Goal: Information Seeking & Learning: Find contact information

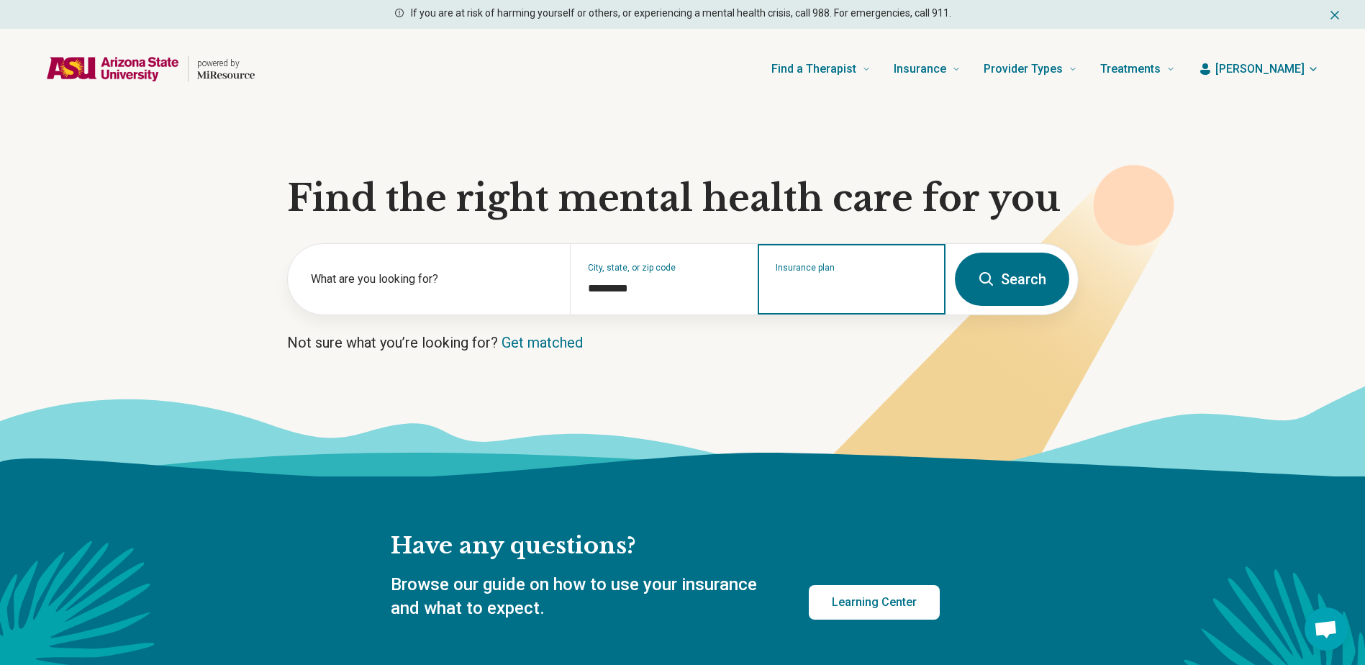
click at [853, 284] on input "Insurance plan" at bounding box center [852, 288] width 153 height 17
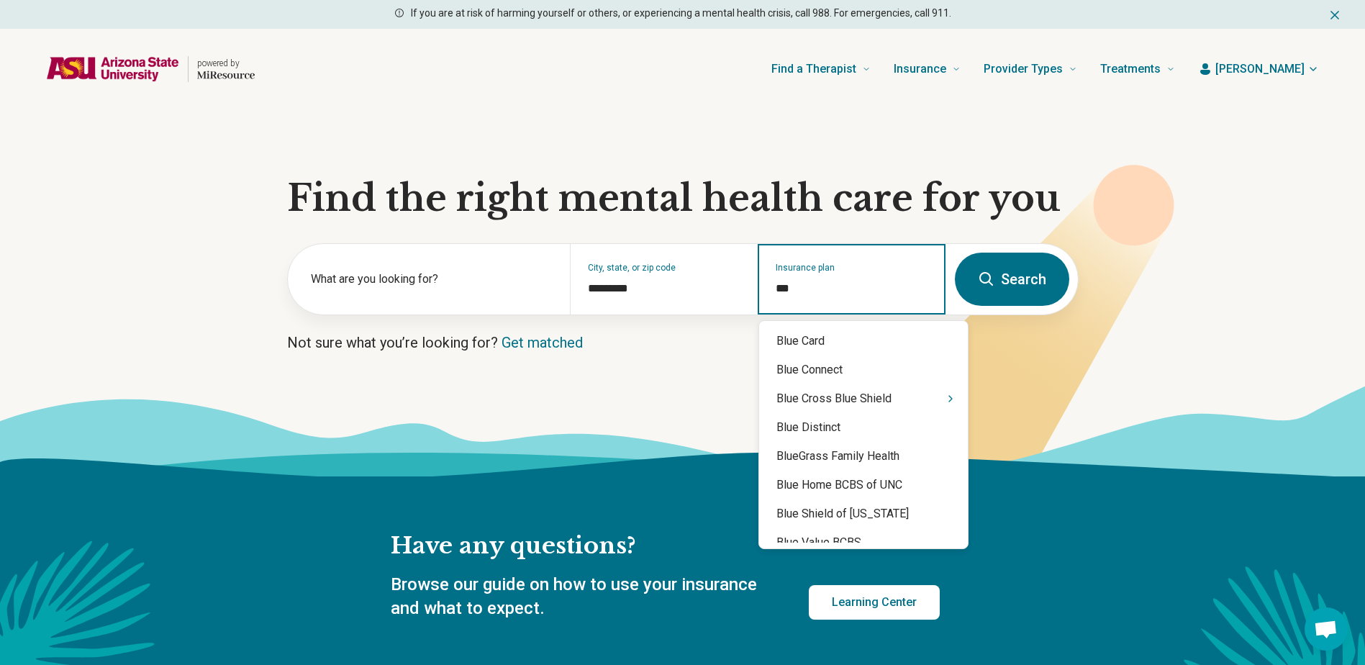
type input "****"
click at [832, 398] on div "Blue Cross Blue Shield" at bounding box center [863, 398] width 209 height 29
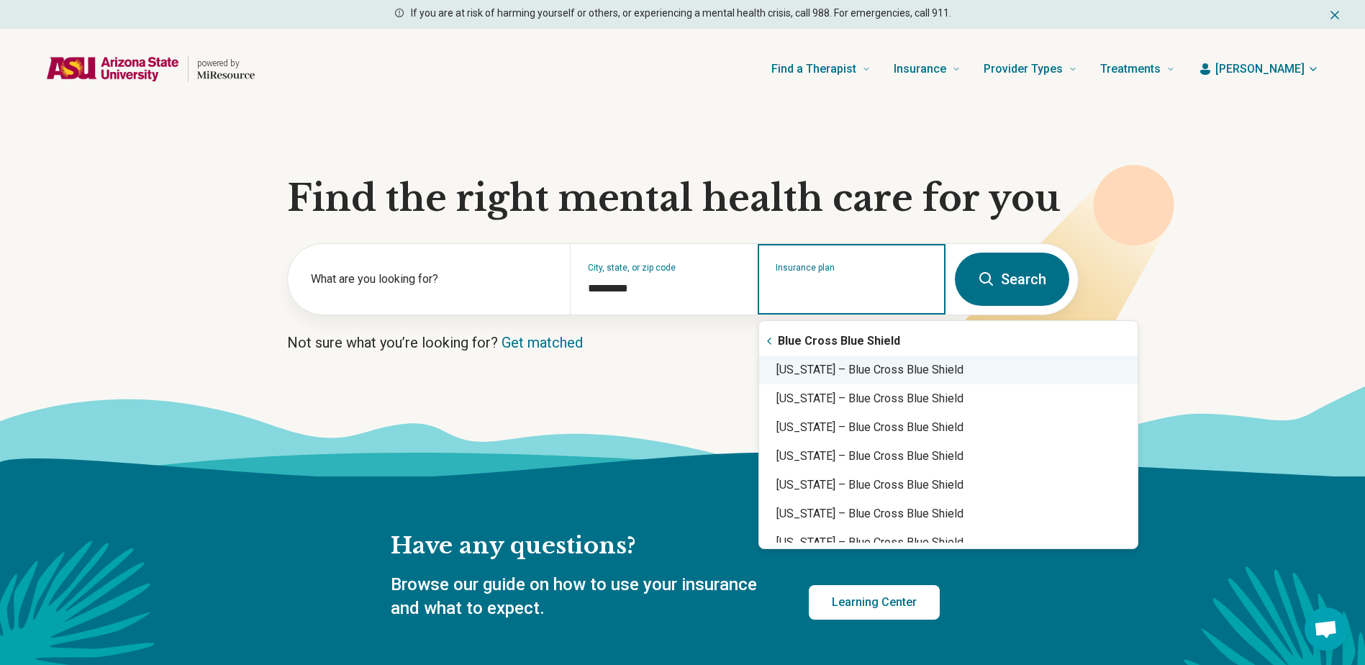
click at [827, 374] on div "Arizona – Blue Cross Blue Shield" at bounding box center [948, 370] width 379 height 29
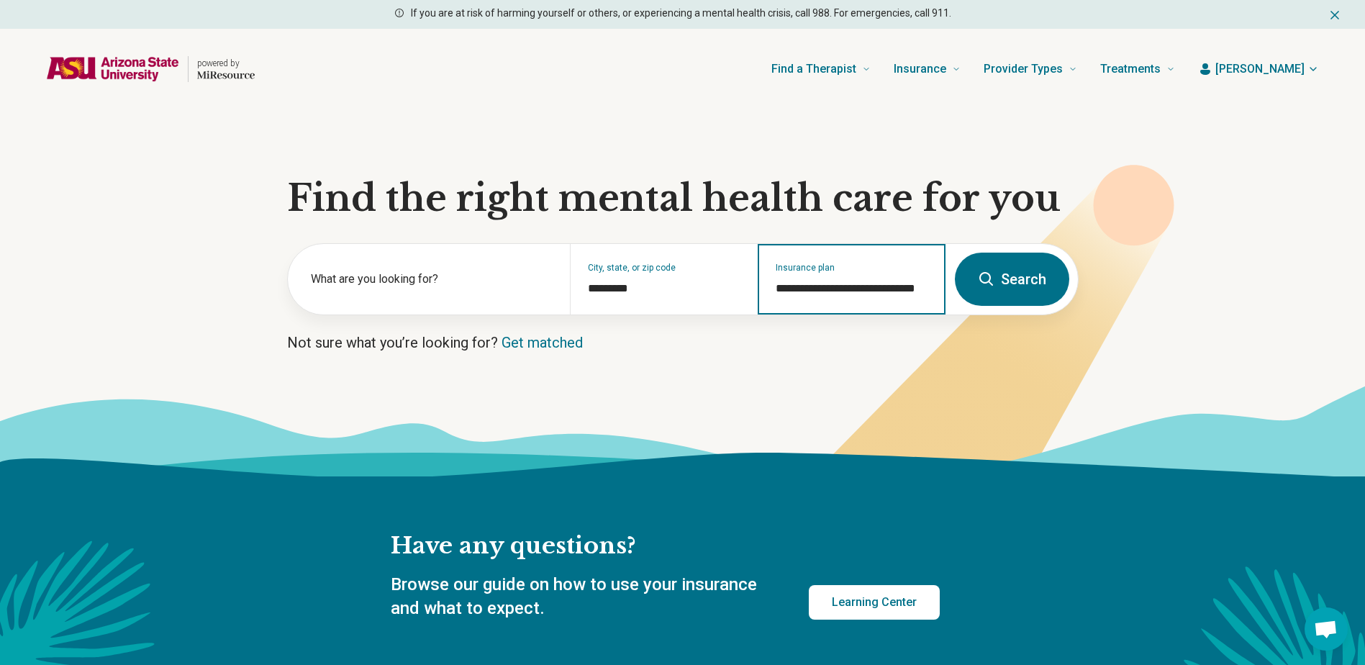
type input "**********"
click at [1038, 283] on button "Search" at bounding box center [1012, 279] width 114 height 53
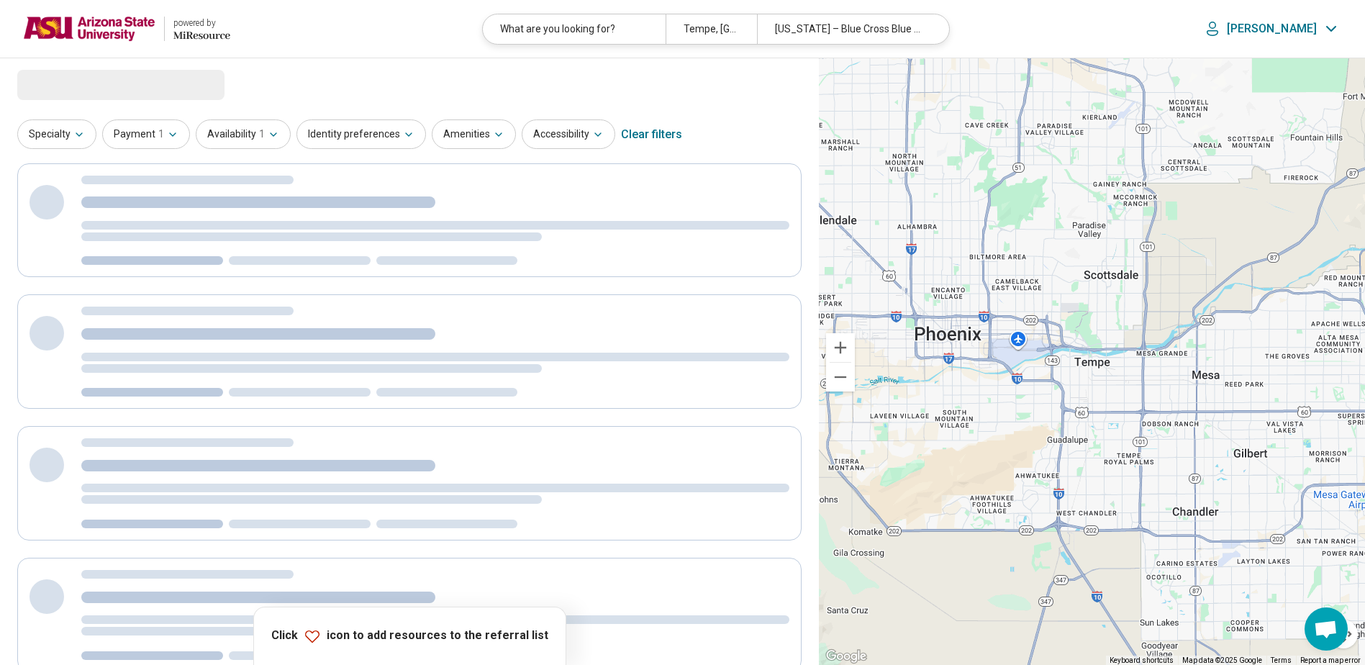
select select "***"
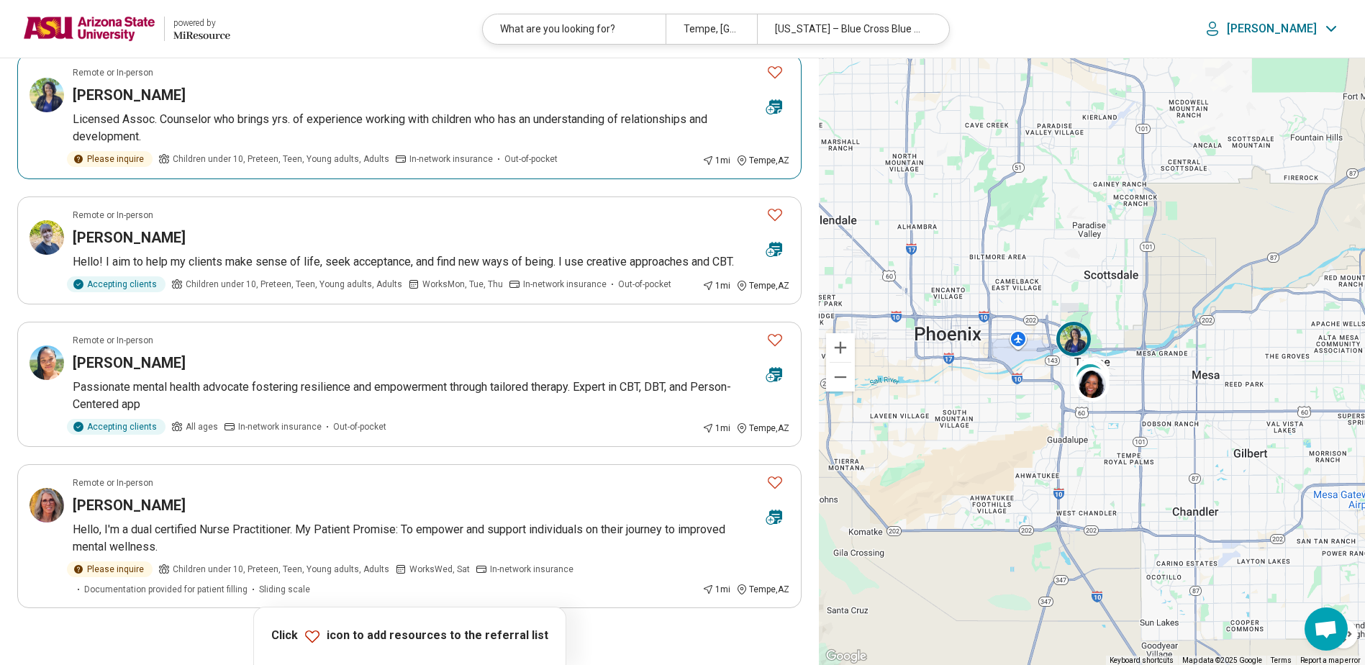
scroll to position [936, 0]
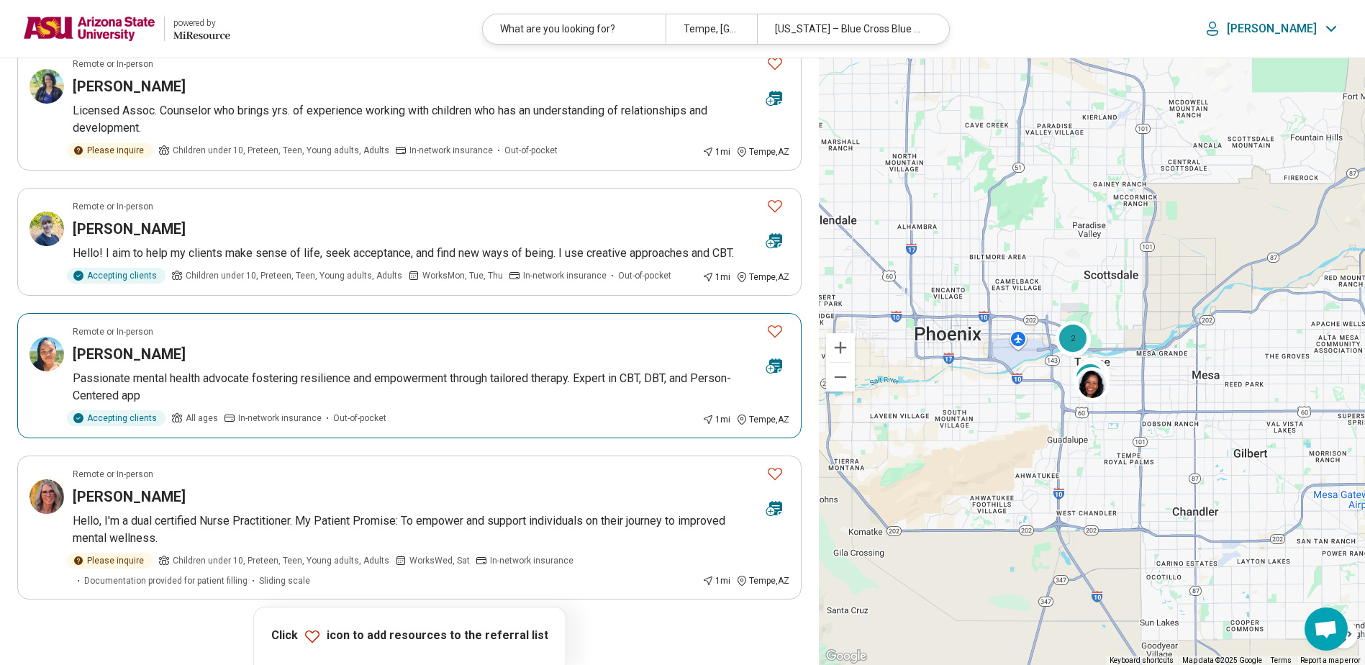
click at [412, 361] on div "Jazmine Hamilton" at bounding box center [414, 354] width 682 height 20
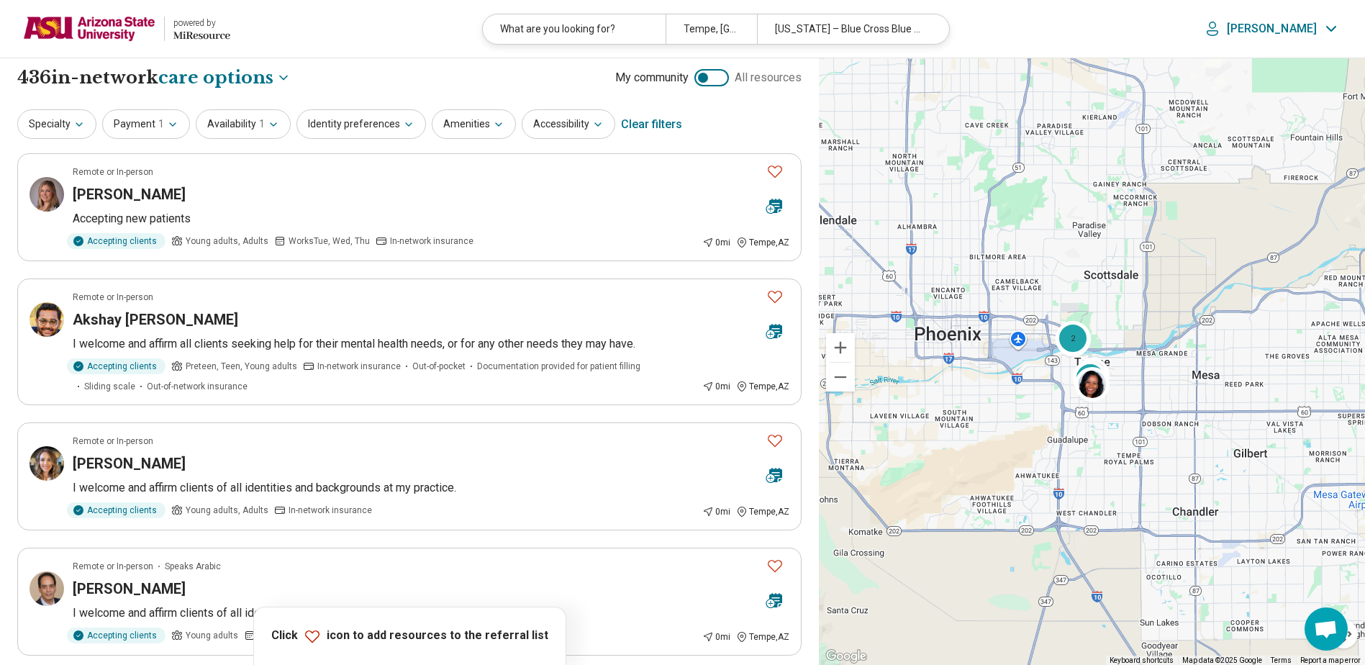
scroll to position [0, 0]
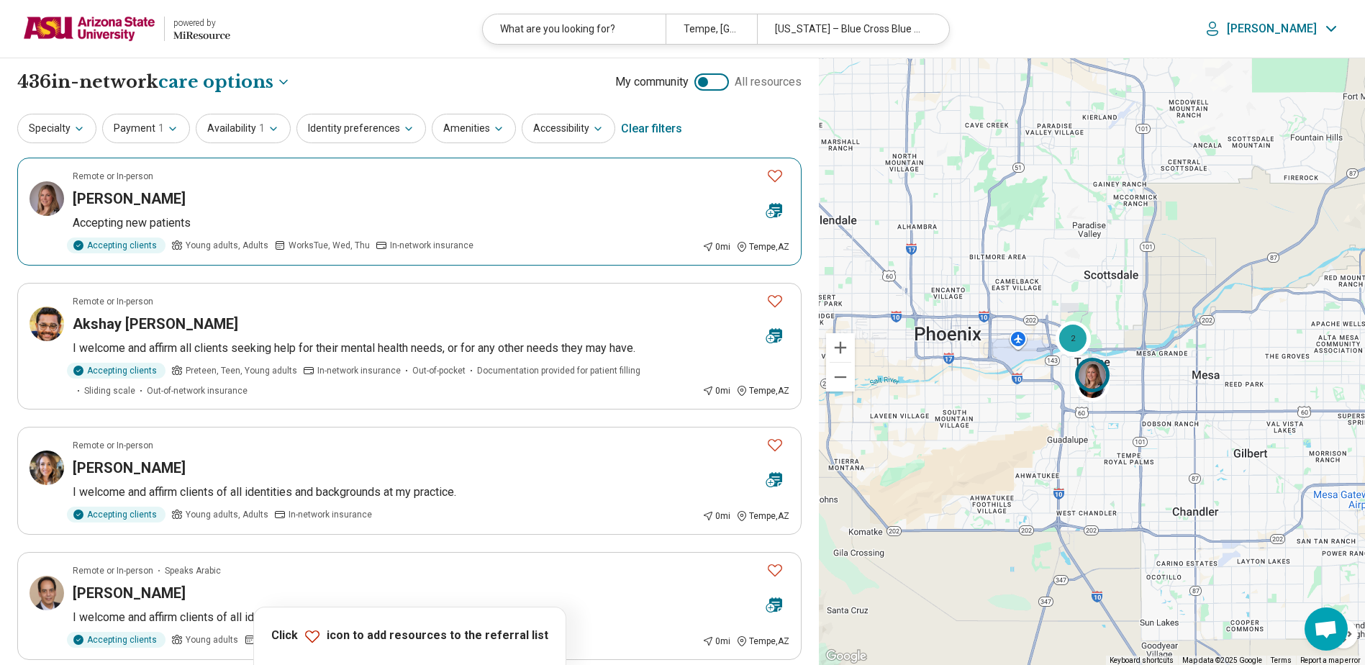
click at [463, 204] on div "Regan O'Brien" at bounding box center [414, 199] width 682 height 20
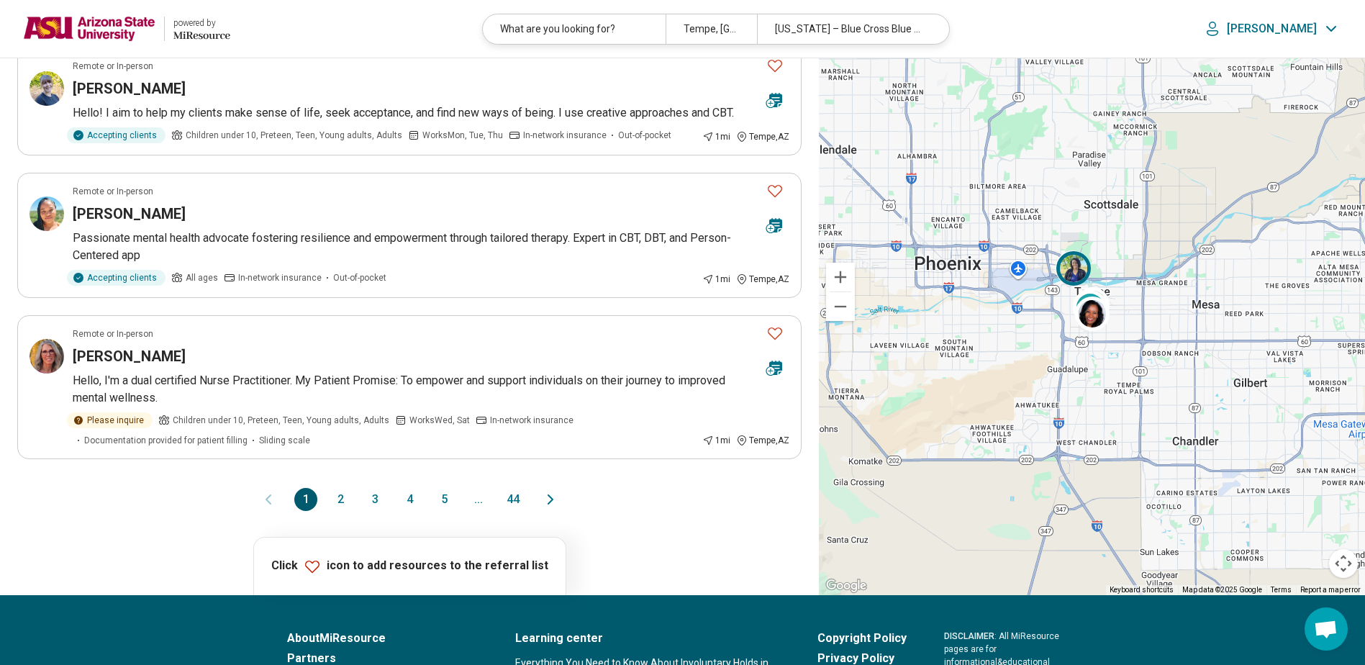
scroll to position [1080, 0]
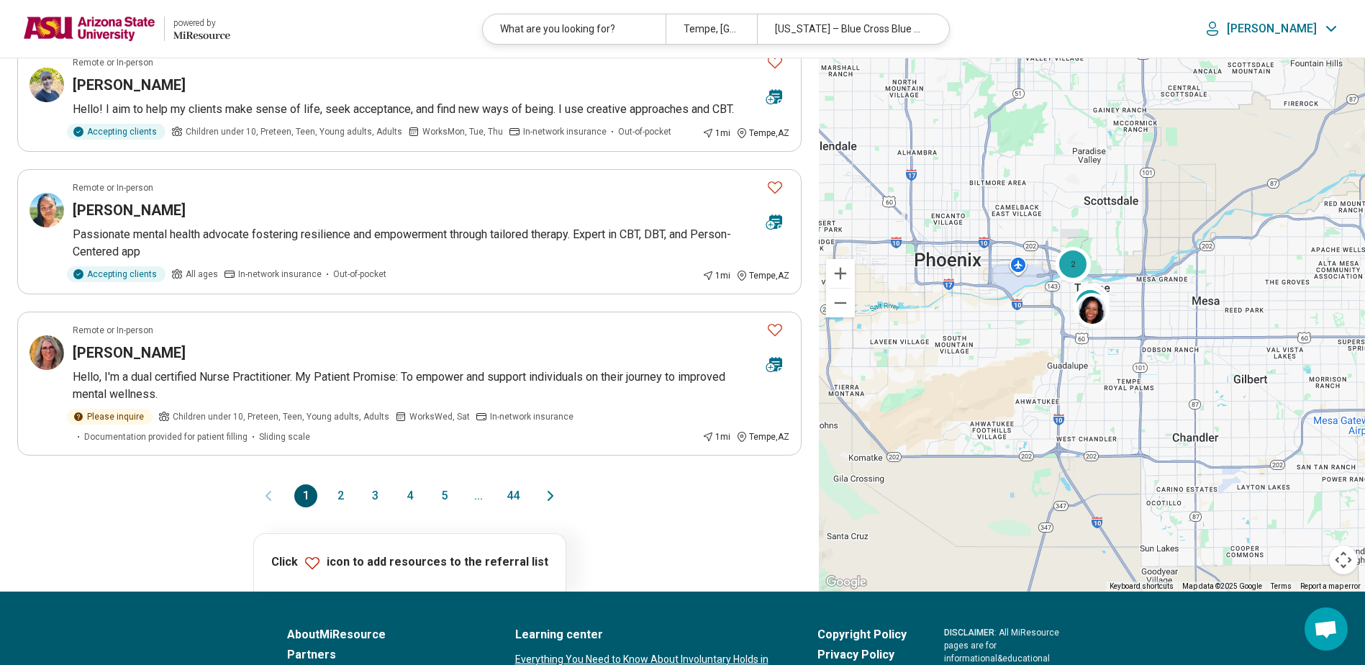
click at [342, 501] on button "2" at bounding box center [340, 495] width 23 height 23
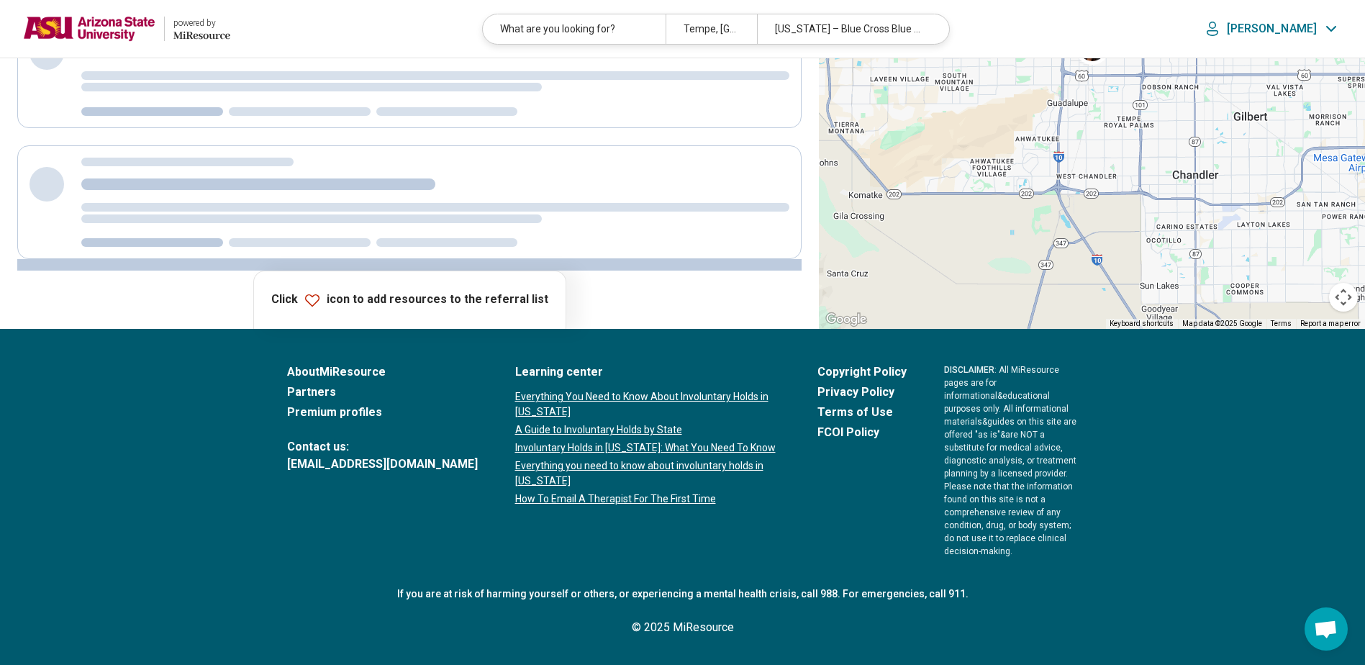
scroll to position [0, 0]
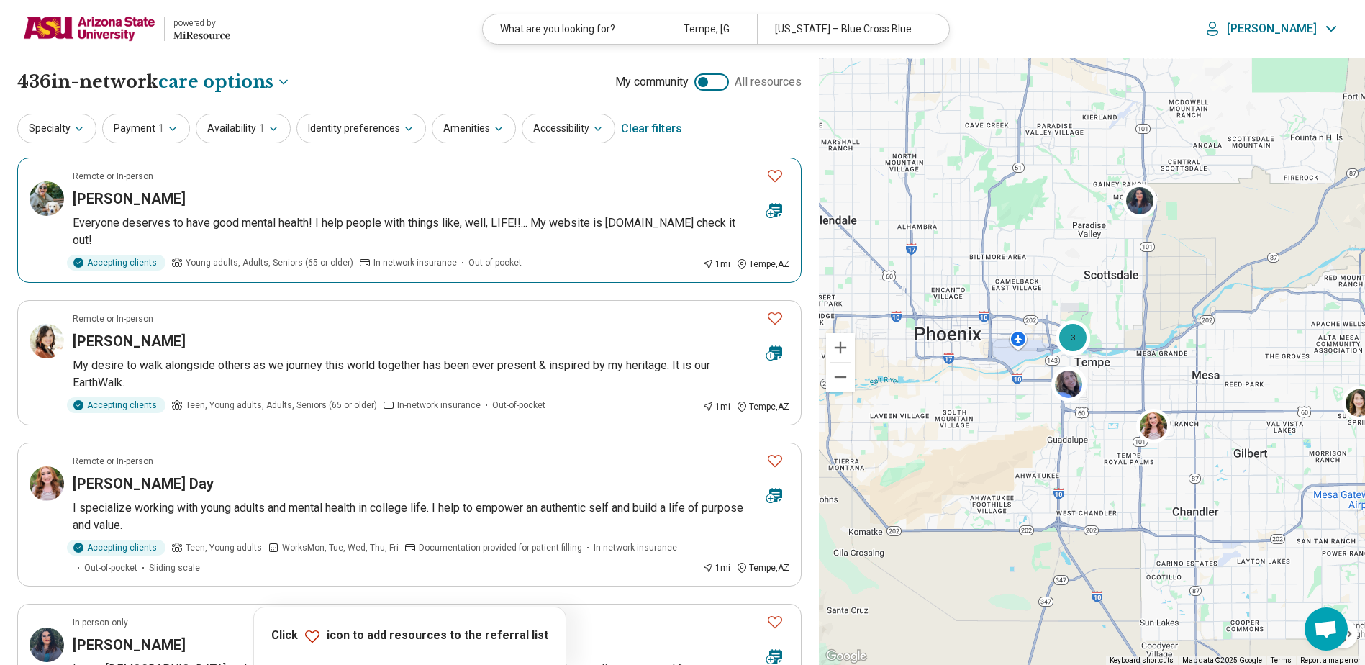
click at [417, 208] on div "Rebecca Henderson" at bounding box center [414, 199] width 682 height 20
click at [435, 353] on article "Remote or In-person Kyrie Conseen My desire to walk alongside others as we jour…" at bounding box center [409, 362] width 784 height 125
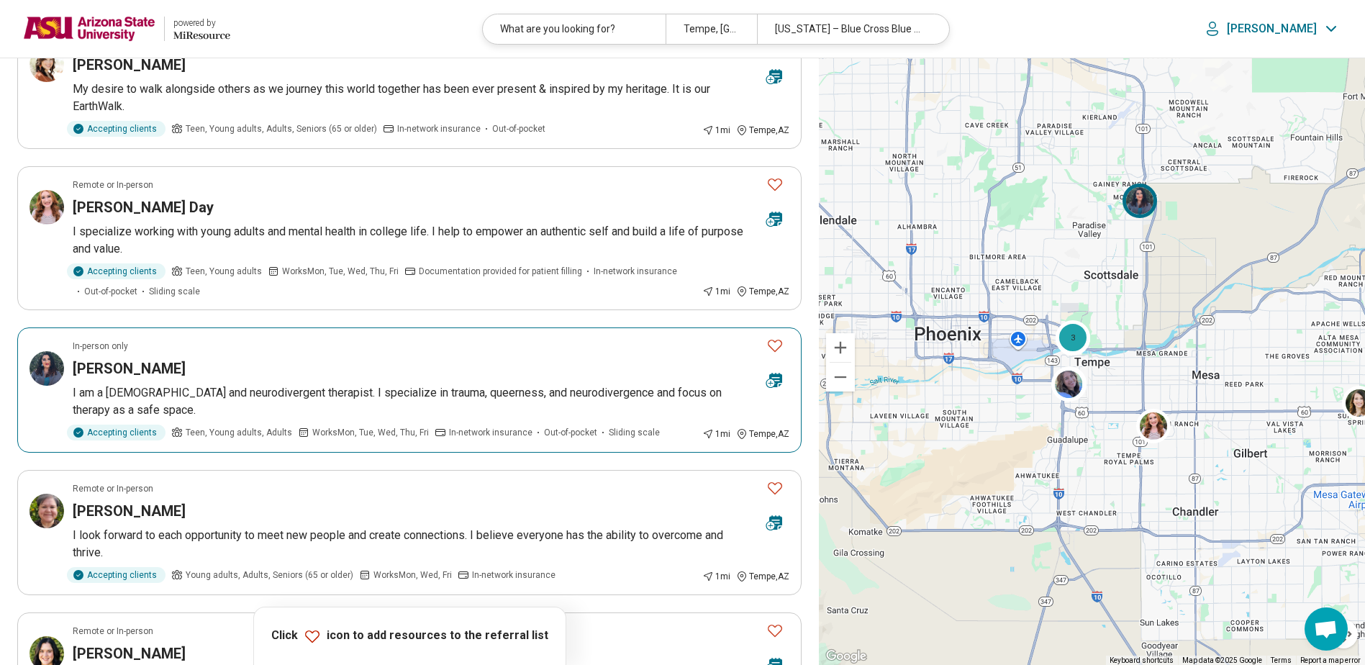
scroll to position [360, 0]
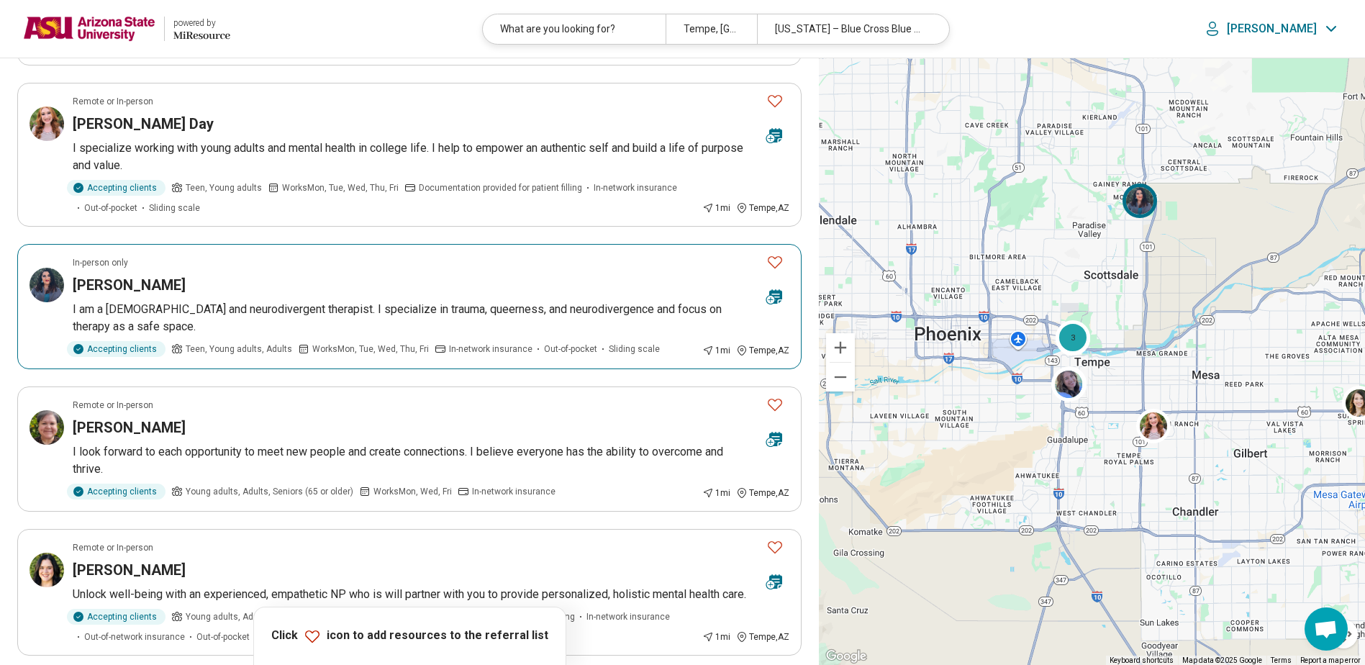
click at [386, 298] on article "In-person only Maya Duncan-Pope I am a queer and neurodivergent therapist. I sp…" at bounding box center [409, 306] width 784 height 125
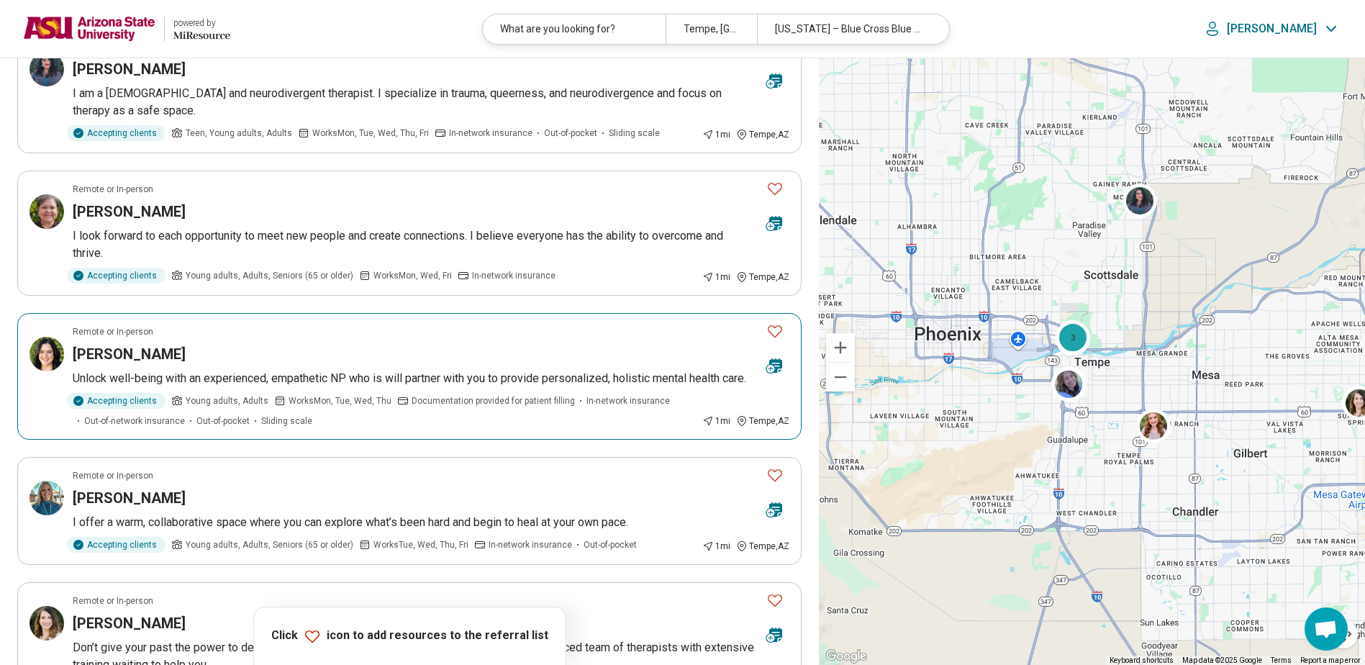
click at [357, 360] on div "Andrea Stults" at bounding box center [414, 354] width 682 height 20
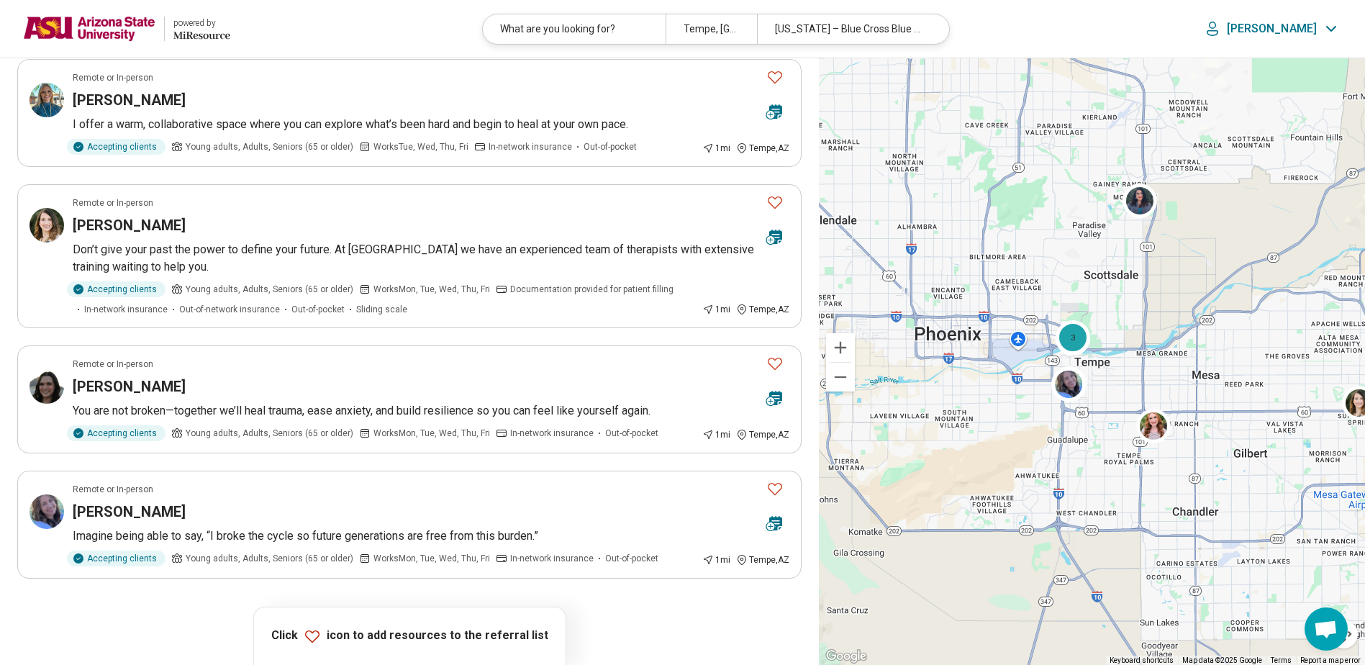
scroll to position [1008, 0]
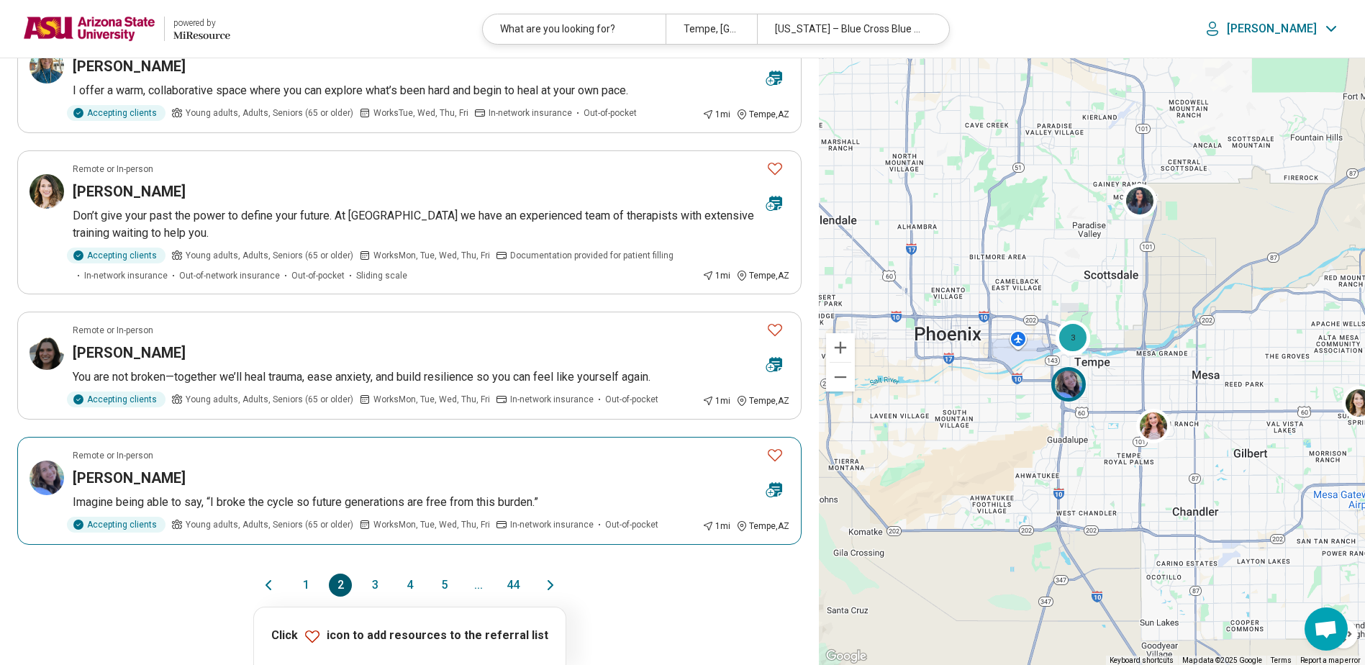
click at [352, 468] on div "Kelly Hopkins" at bounding box center [414, 478] width 682 height 20
click at [378, 589] on button "3" at bounding box center [374, 585] width 23 height 23
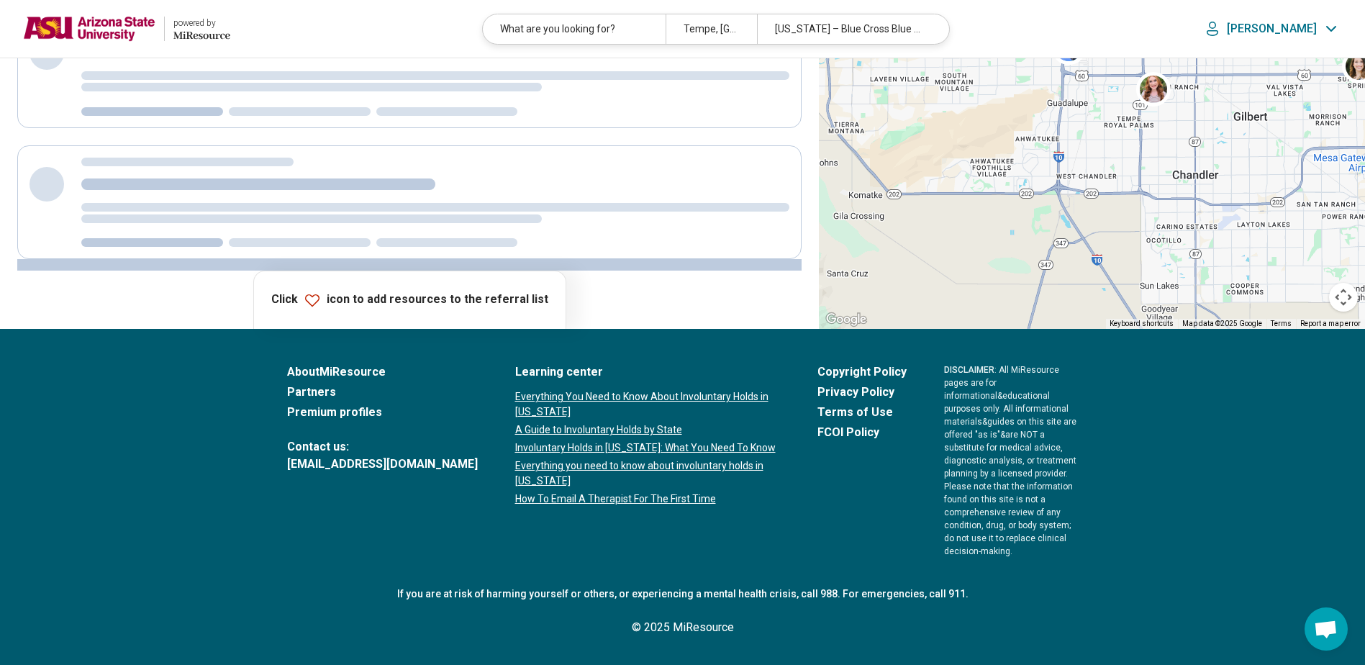
scroll to position [0, 0]
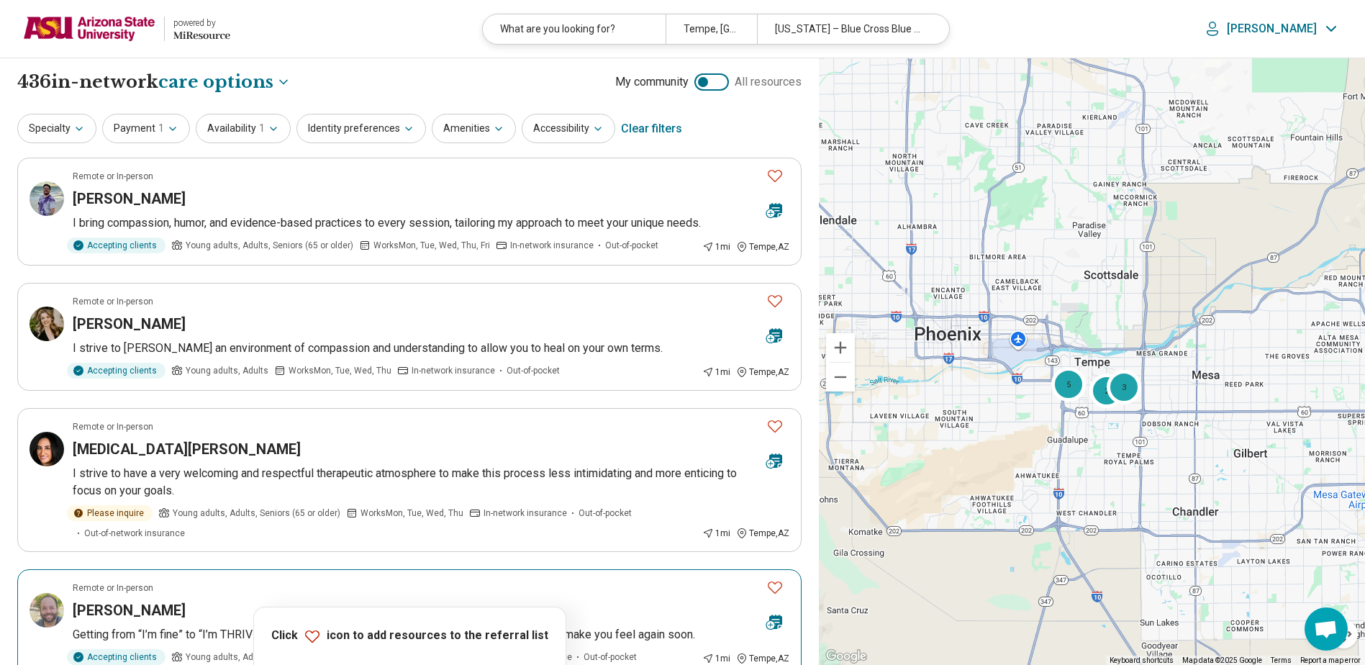
click at [395, 571] on article "Remote or In-person Fernando Rodriguez Getting from “I’m fine” to “I’m THRIVING…" at bounding box center [409, 623] width 784 height 108
click at [305, 308] on article "Remote or In-person Ashtyn Bernard I strive to foster an environment of compass…" at bounding box center [409, 337] width 784 height 108
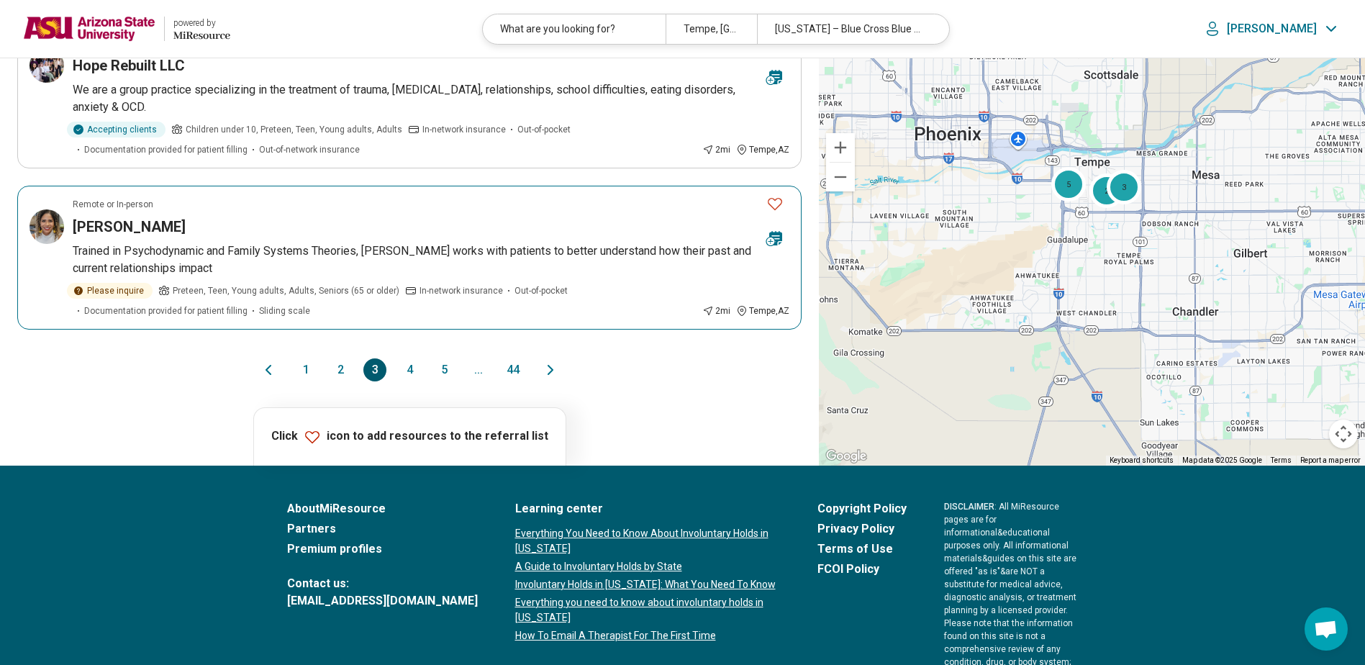
scroll to position [1223, 0]
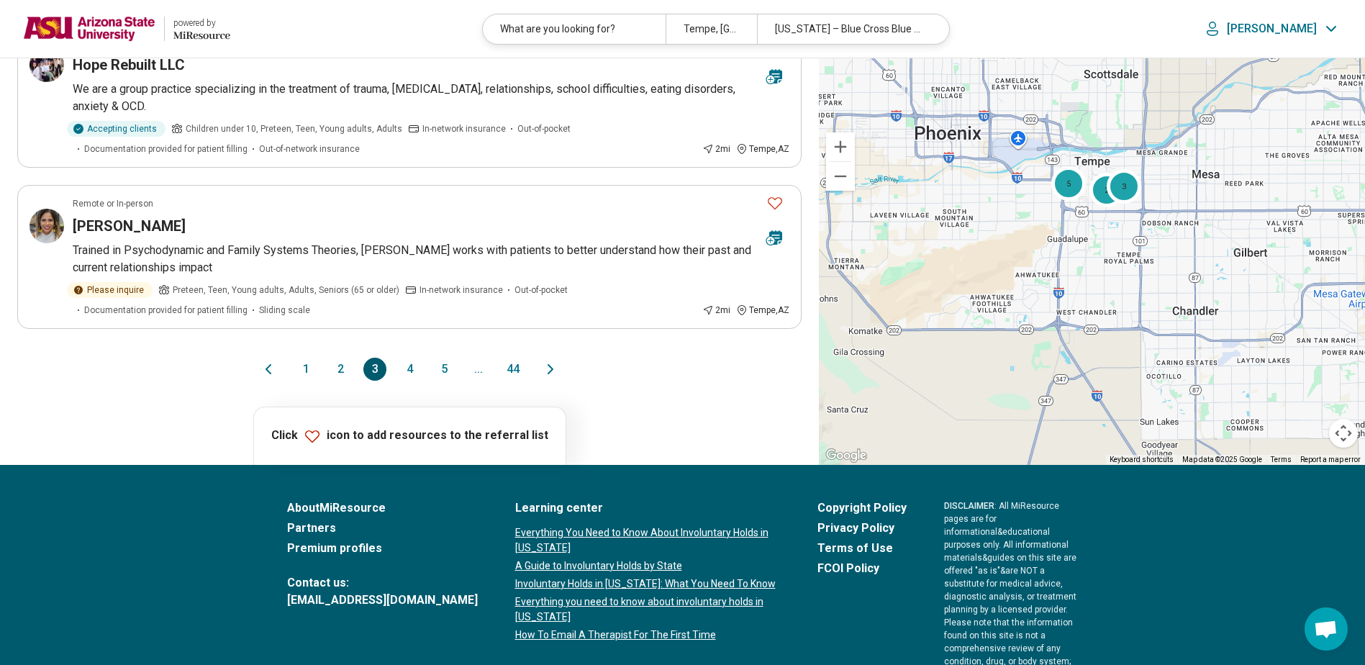
click at [410, 373] on button "4" at bounding box center [409, 369] width 23 height 23
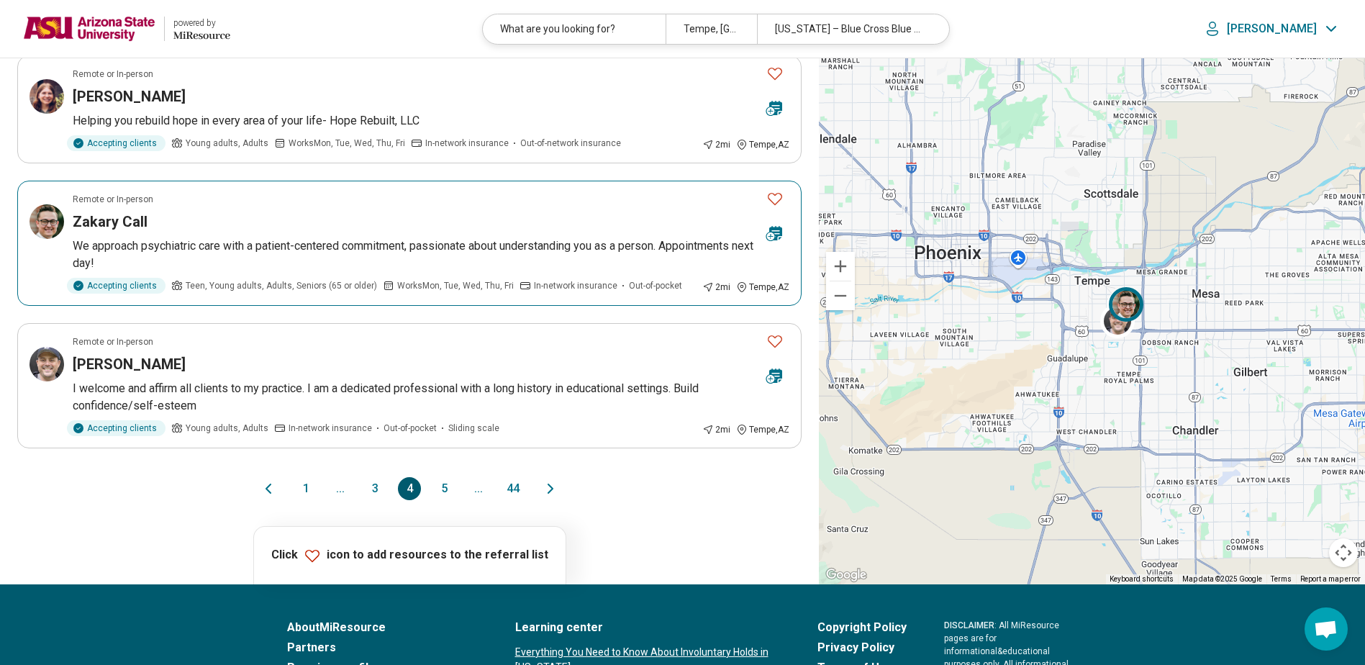
scroll to position [1008, 0]
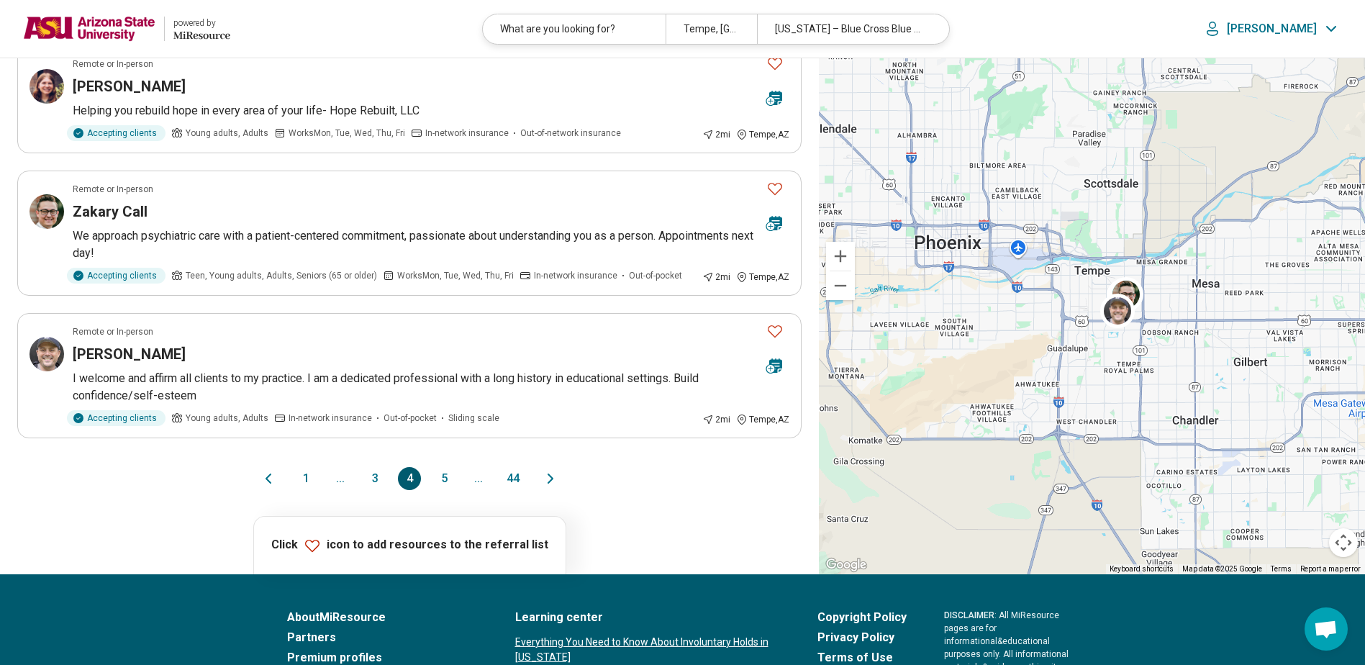
click at [441, 476] on button "5" at bounding box center [444, 478] width 23 height 23
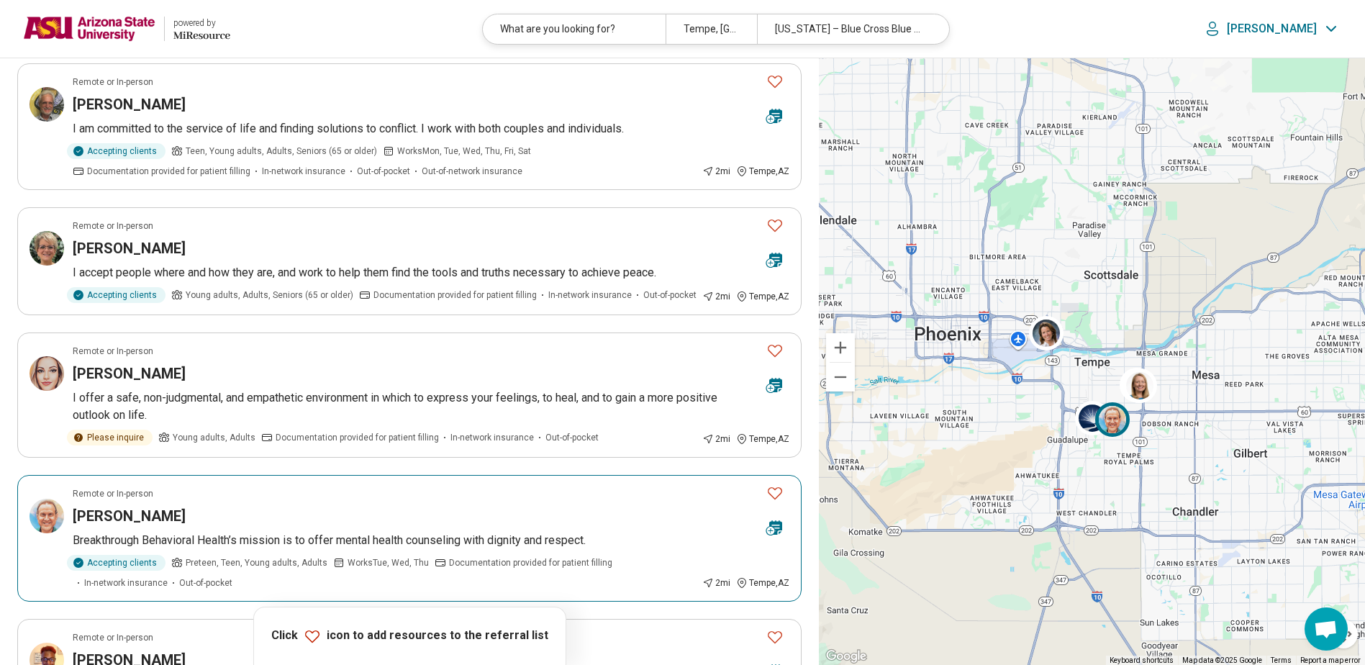
scroll to position [72, 0]
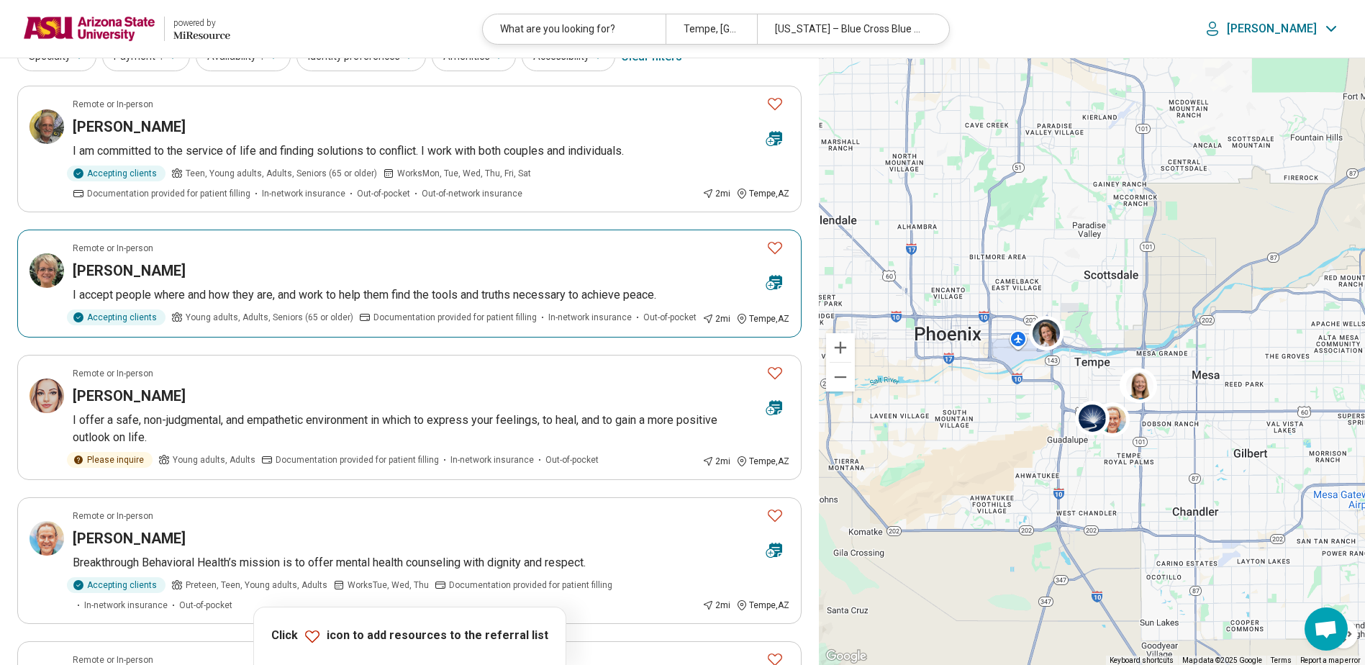
click at [338, 258] on article "Remote or In-person Rochelle Lowry I accept people where and how they are, and …" at bounding box center [409, 284] width 784 height 108
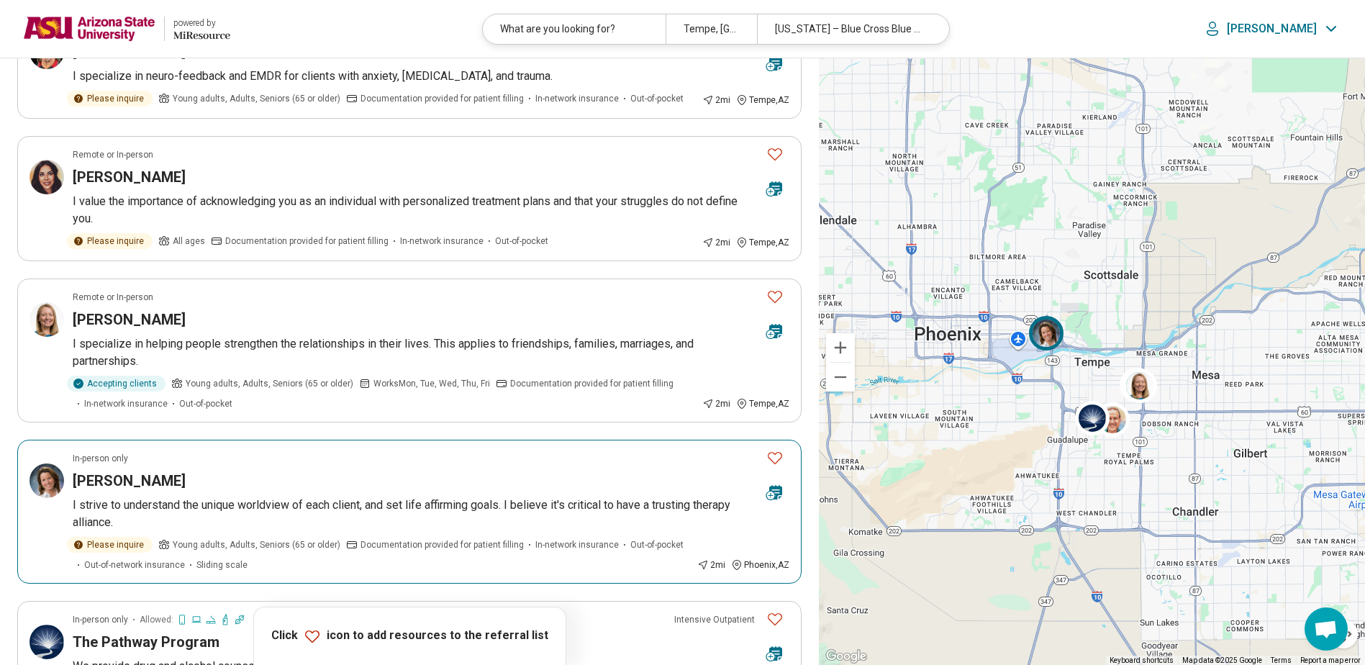
scroll to position [1223, 0]
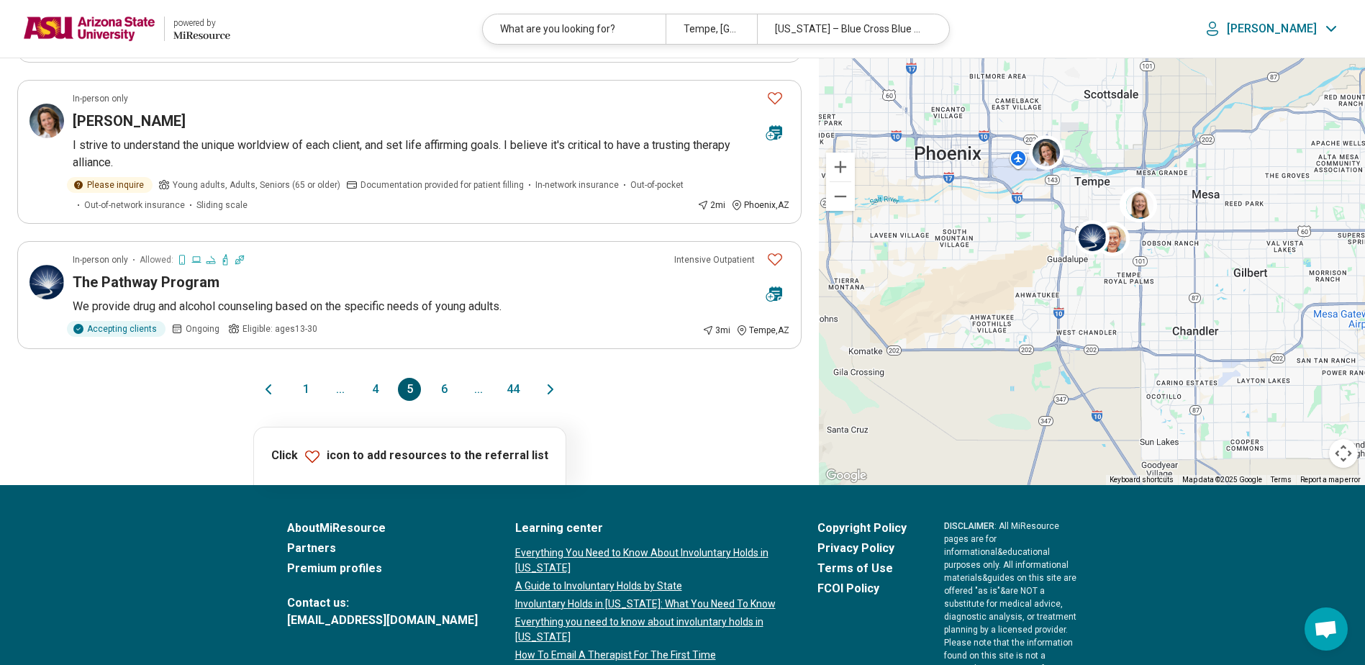
click at [312, 391] on button "1" at bounding box center [305, 389] width 23 height 23
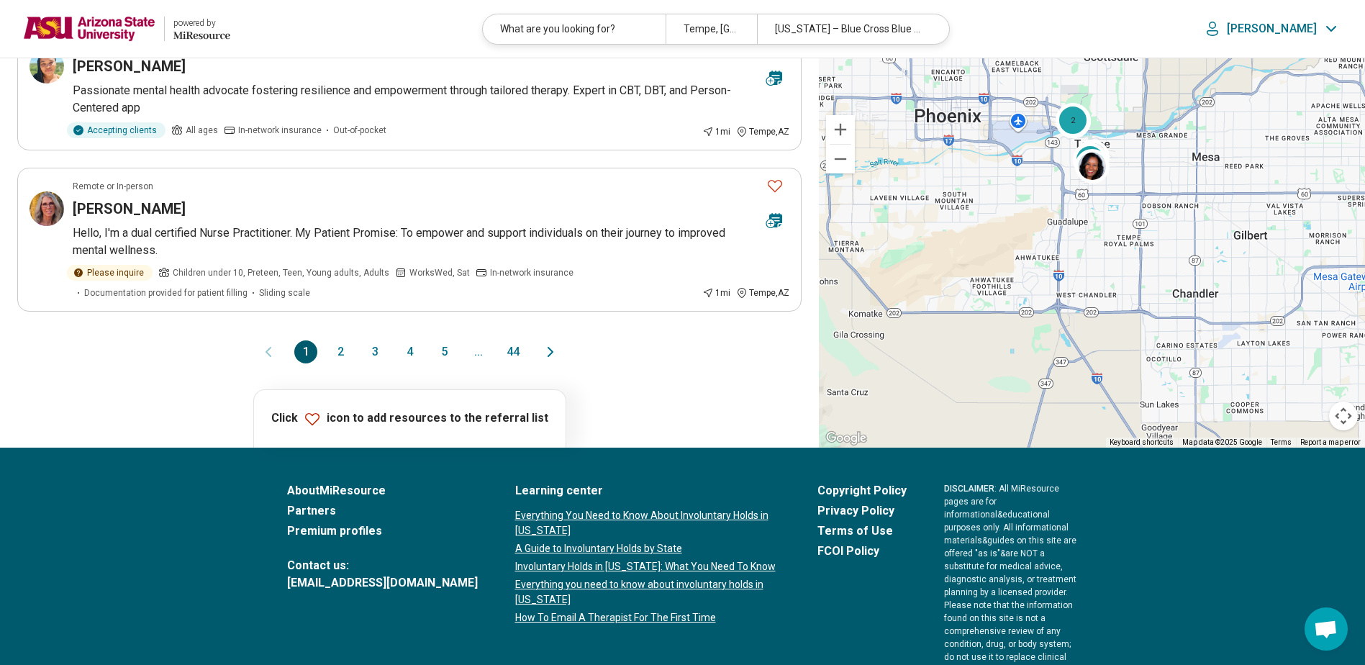
click at [410, 352] on button "4" at bounding box center [409, 351] width 23 height 23
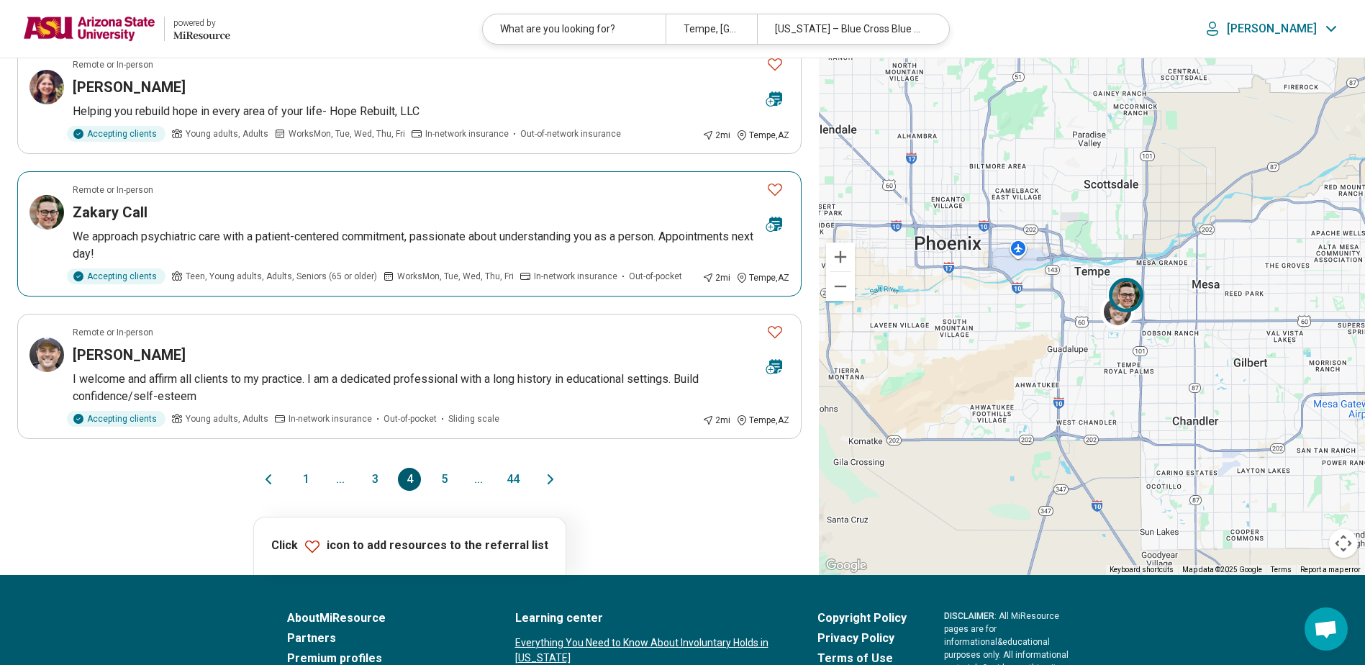
scroll to position [1008, 0]
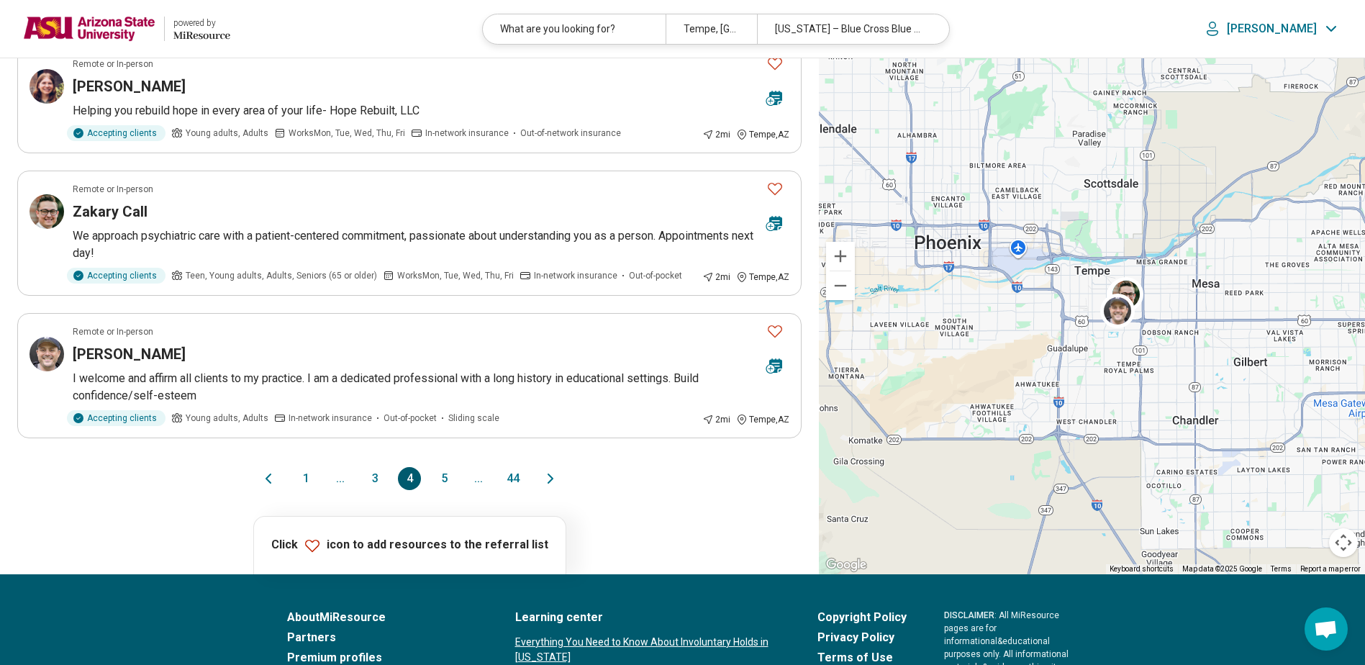
click at [445, 476] on button "5" at bounding box center [444, 478] width 23 height 23
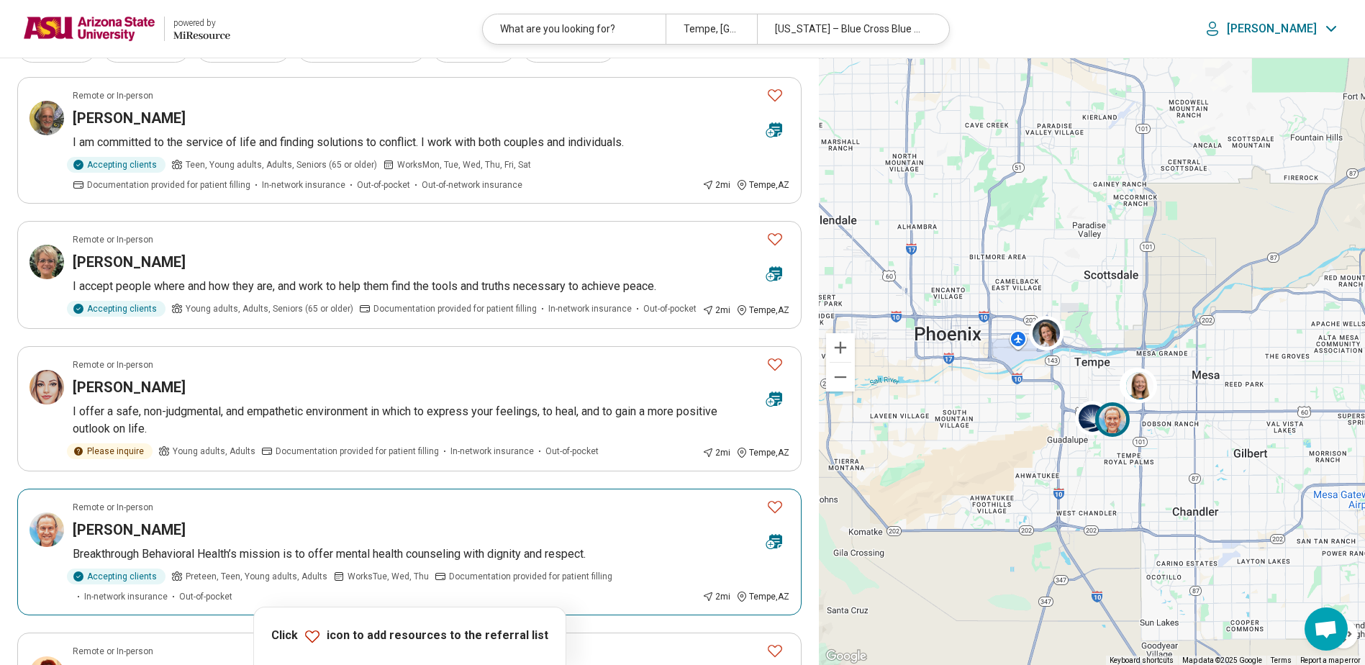
scroll to position [0, 0]
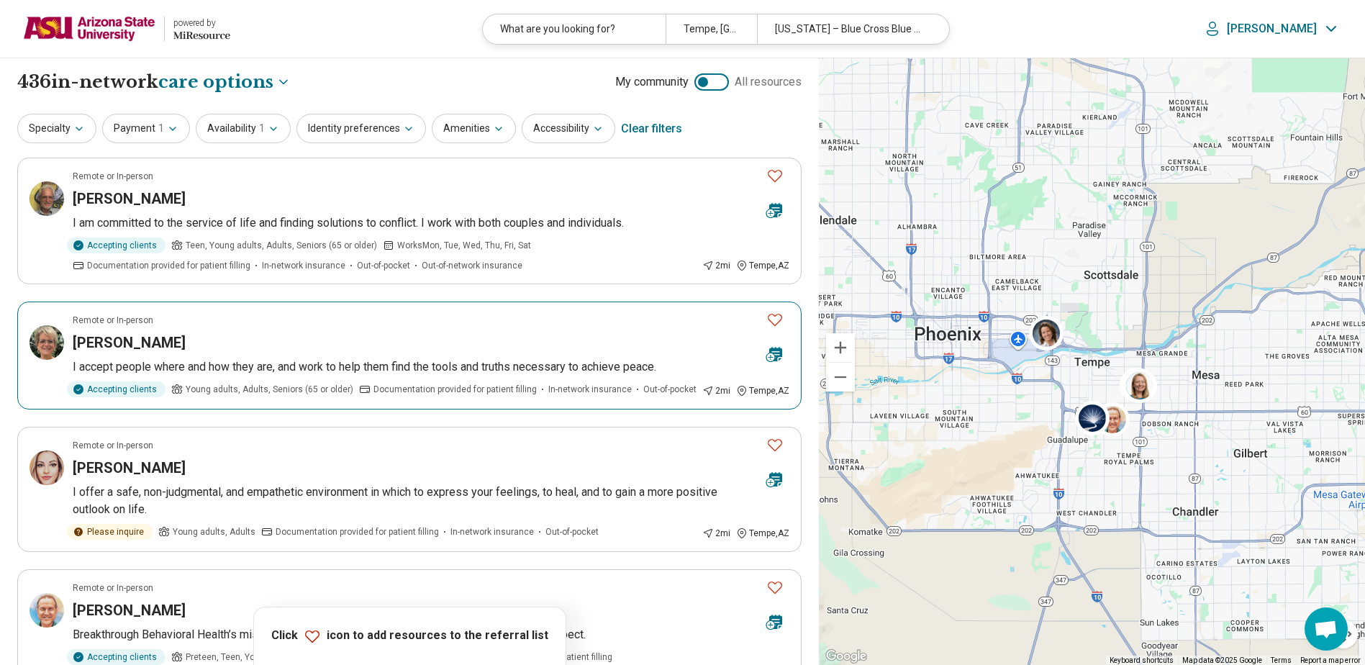
click at [466, 340] on div "Rochelle Lowry" at bounding box center [414, 342] width 682 height 20
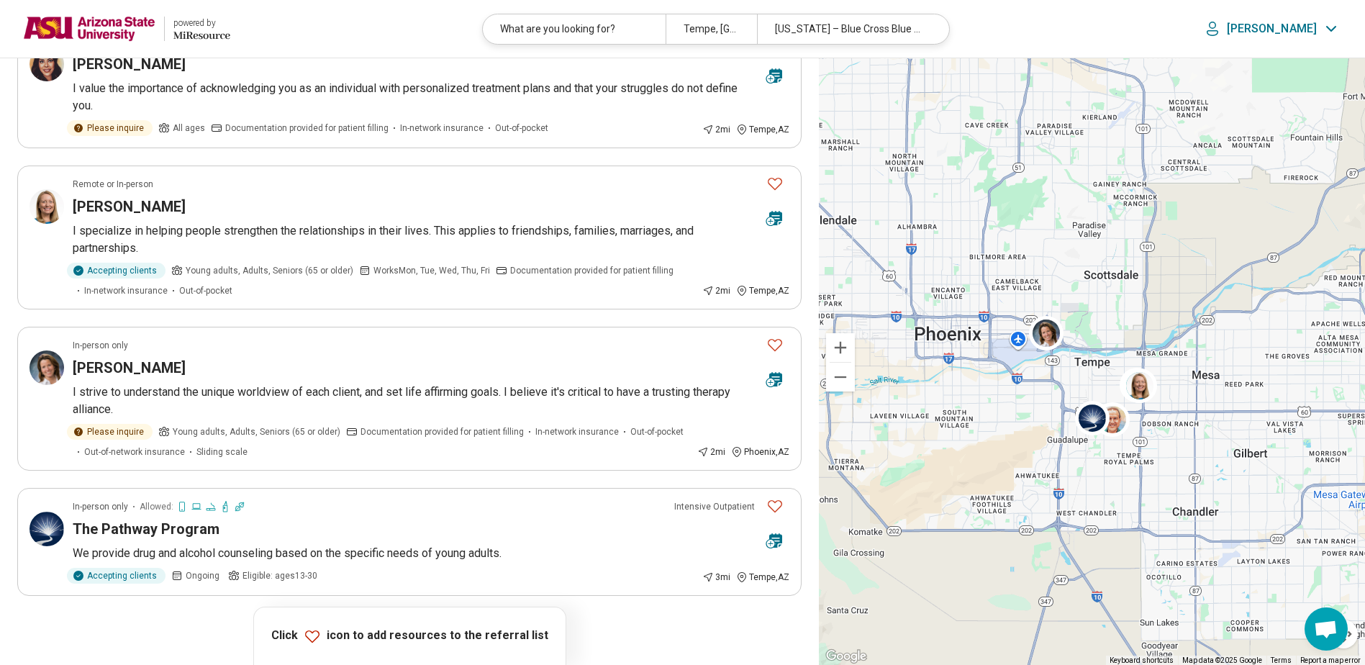
scroll to position [1151, 0]
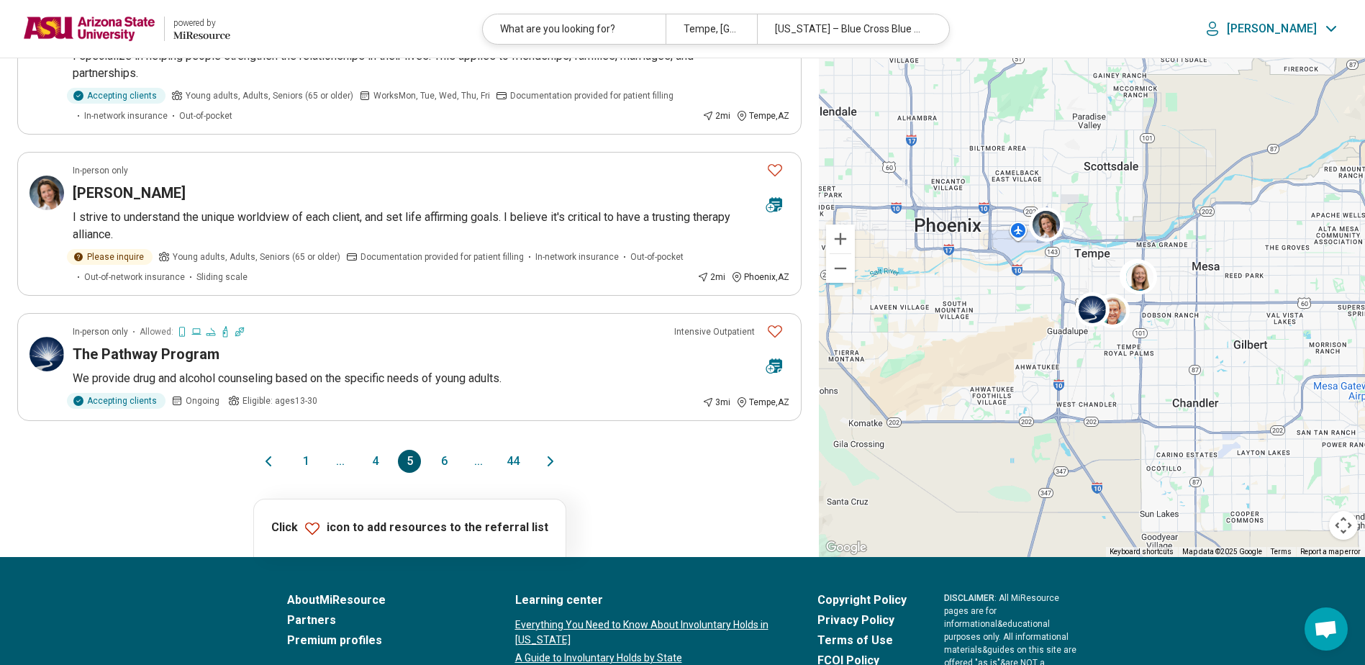
click at [376, 459] on button "4" at bounding box center [374, 461] width 23 height 23
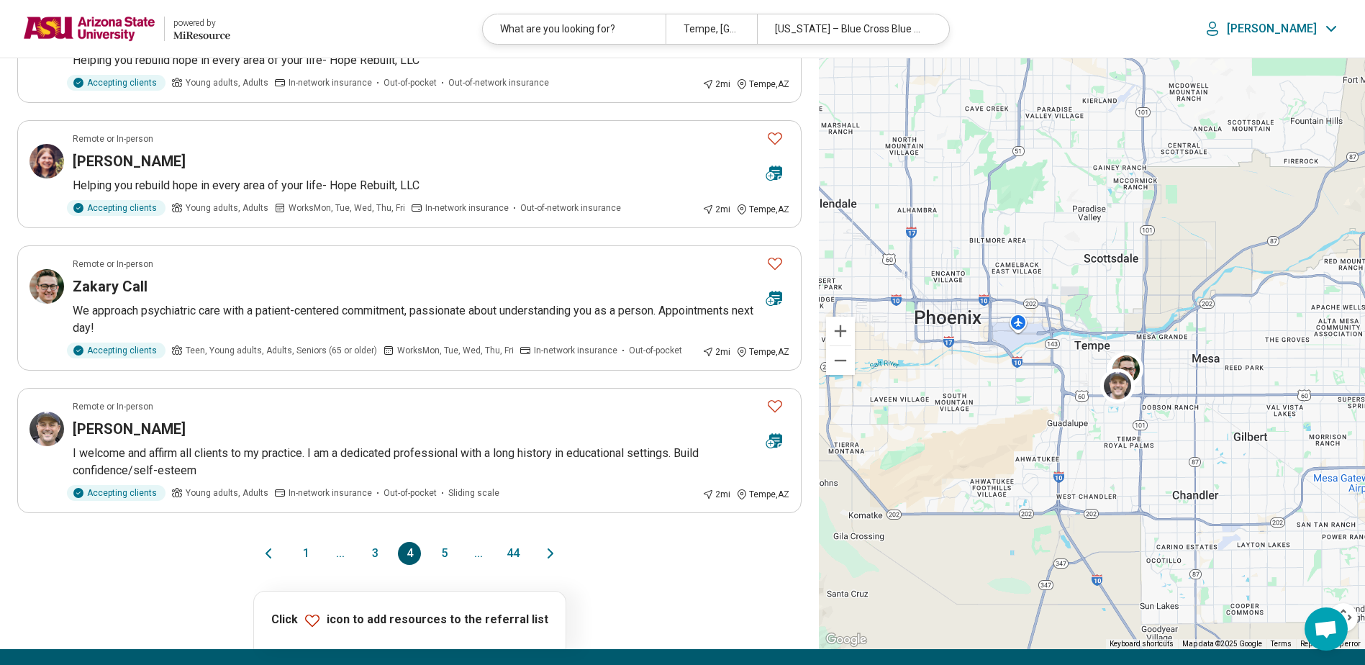
scroll to position [720, 0]
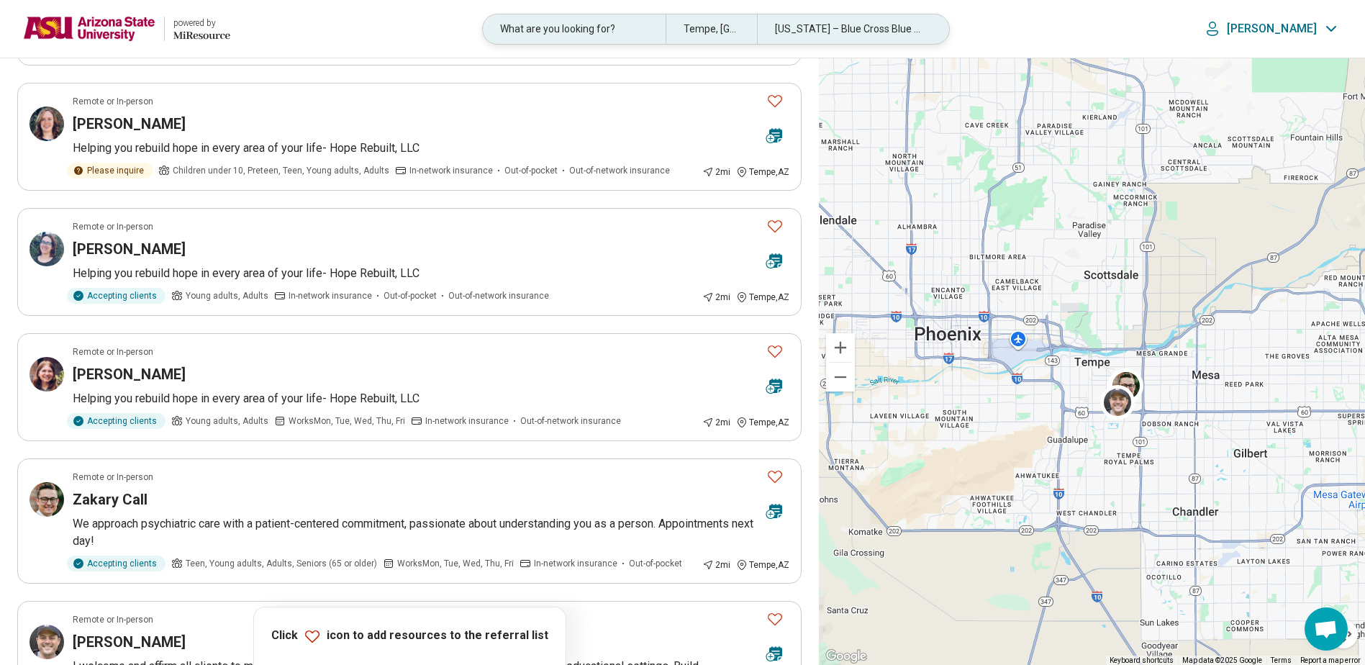
click at [585, 32] on div "What are you looking for?" at bounding box center [574, 29] width 183 height 30
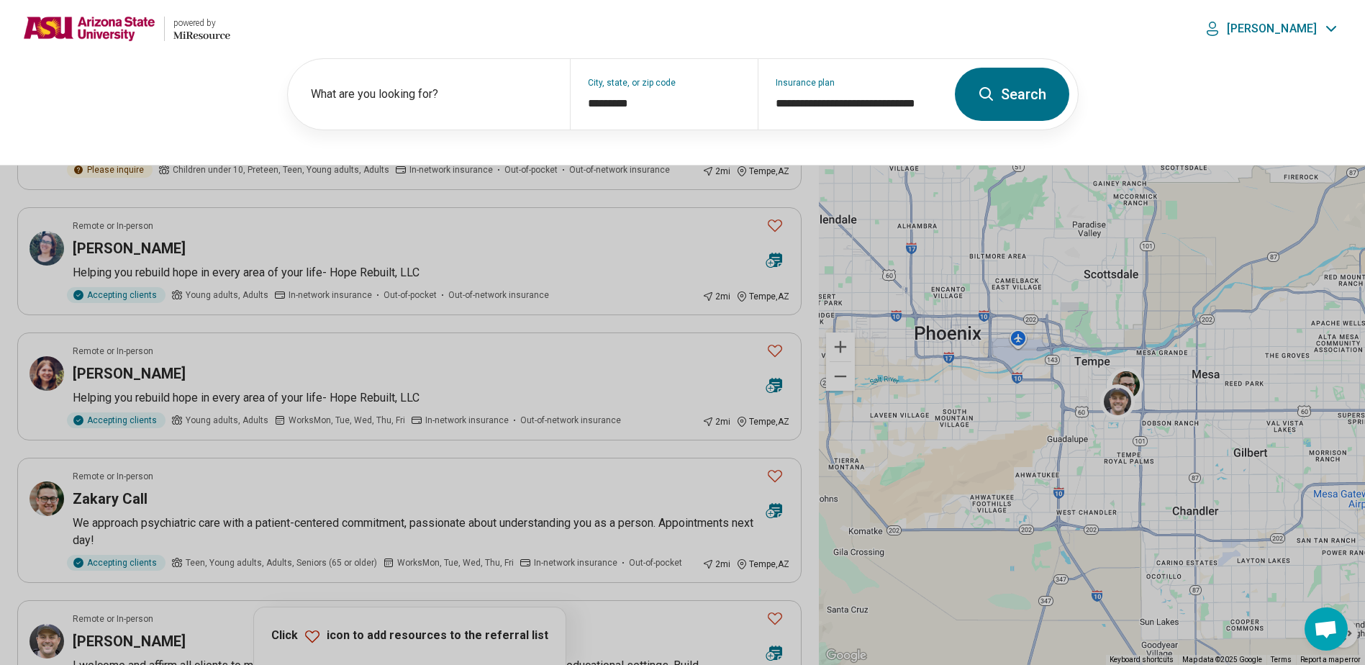
scroll to position [719, 0]
click at [411, 97] on label "What are you looking for?" at bounding box center [432, 94] width 242 height 17
click at [1146, 61] on div "**********" at bounding box center [682, 112] width 1365 height 108
click at [104, 27] on img at bounding box center [89, 29] width 132 height 35
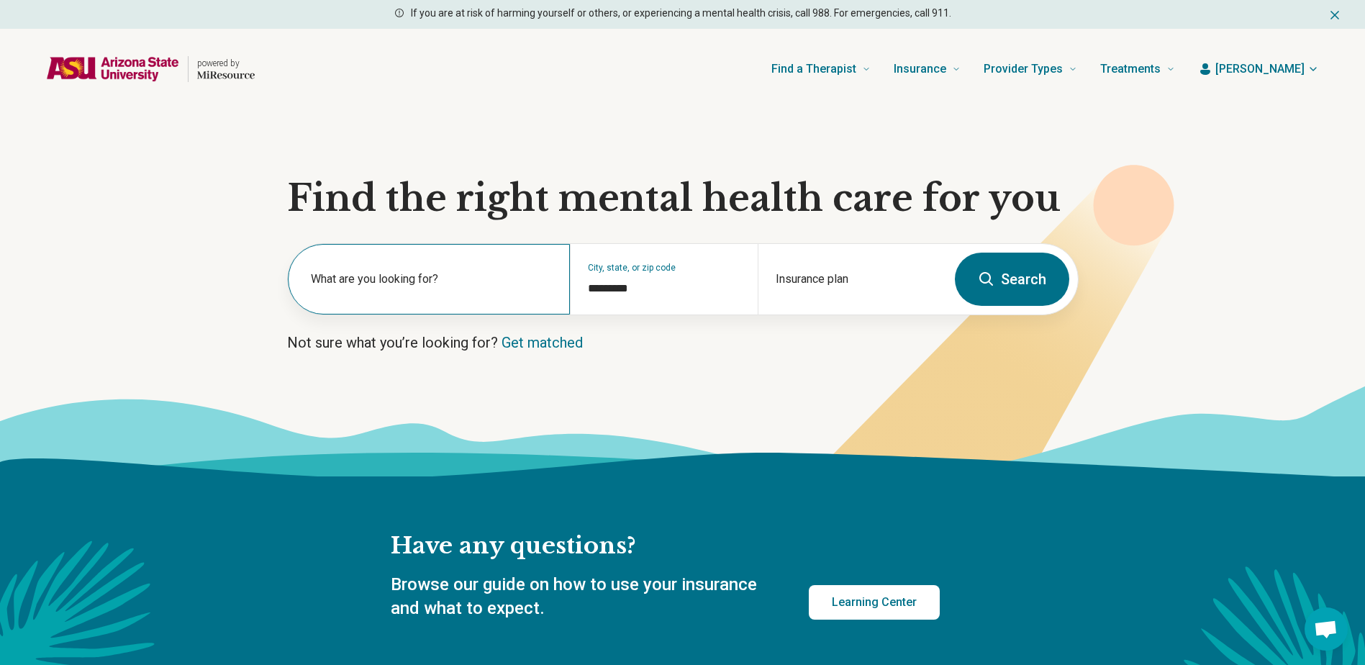
click at [444, 286] on label "What are you looking for?" at bounding box center [432, 279] width 242 height 17
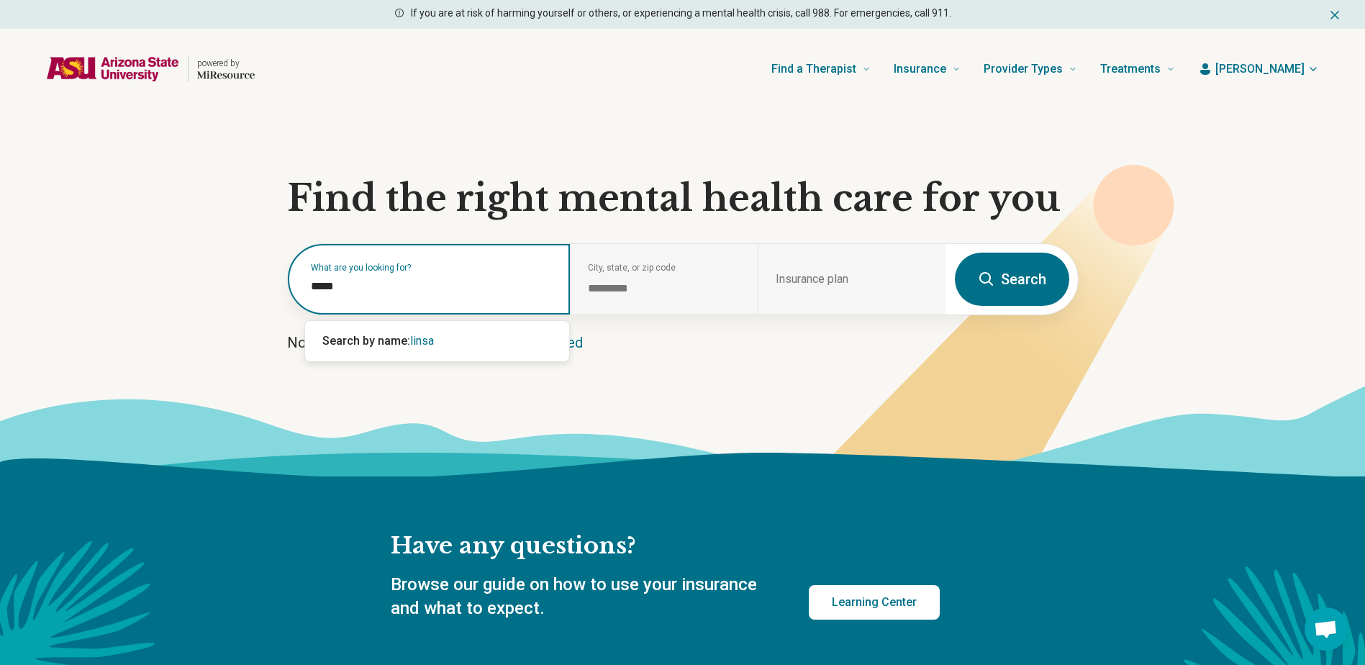
type input "******"
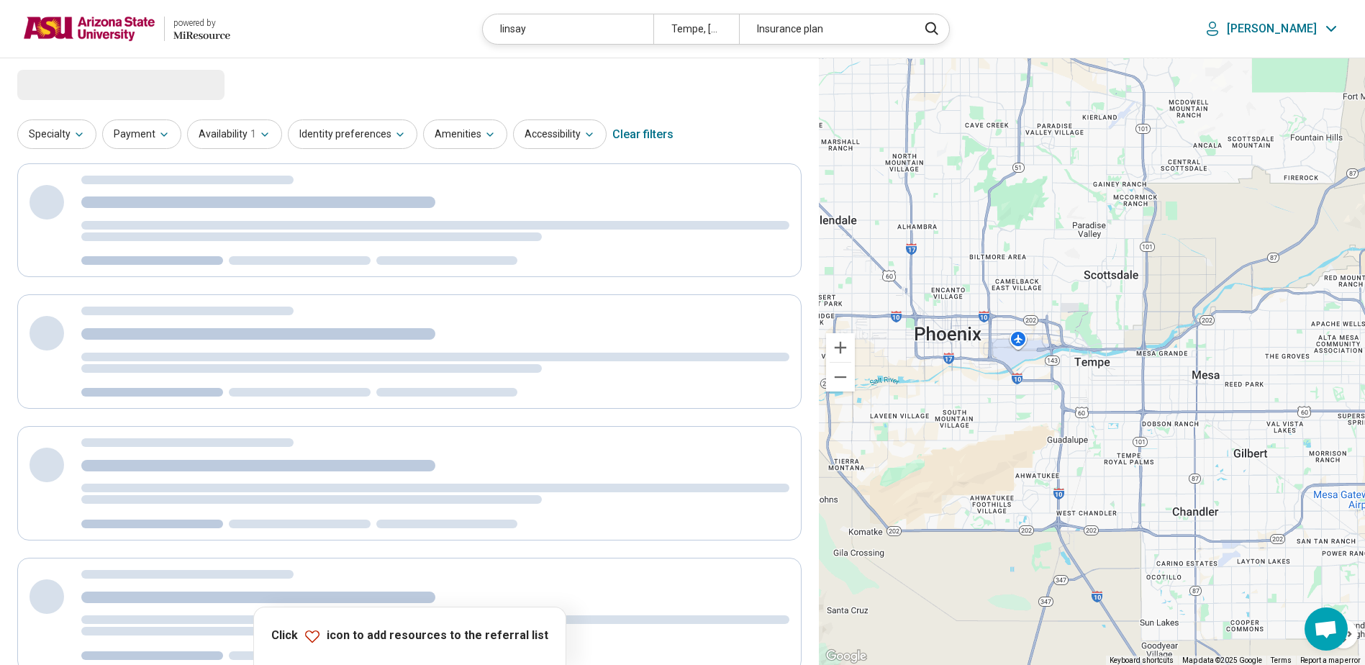
select select "***"
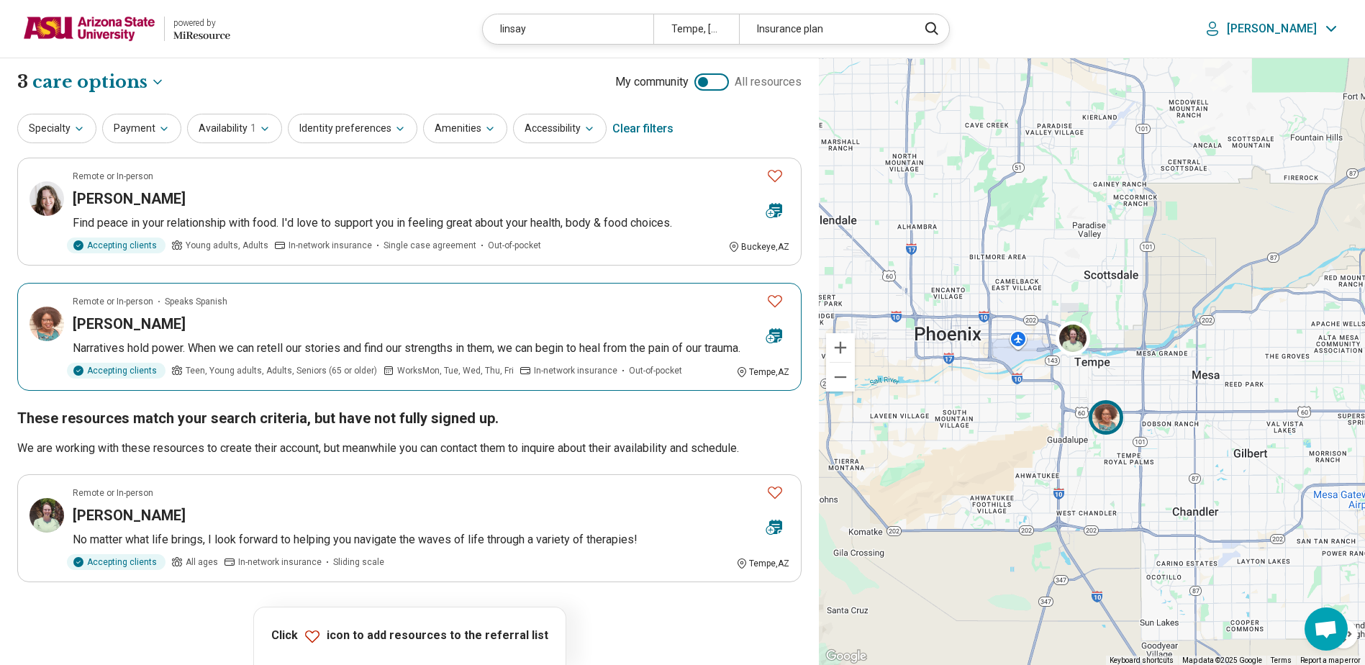
click at [282, 308] on article "Remote or In-person Speaks Spanish Lindsay Love Narratives hold power. When we …" at bounding box center [409, 337] width 784 height 108
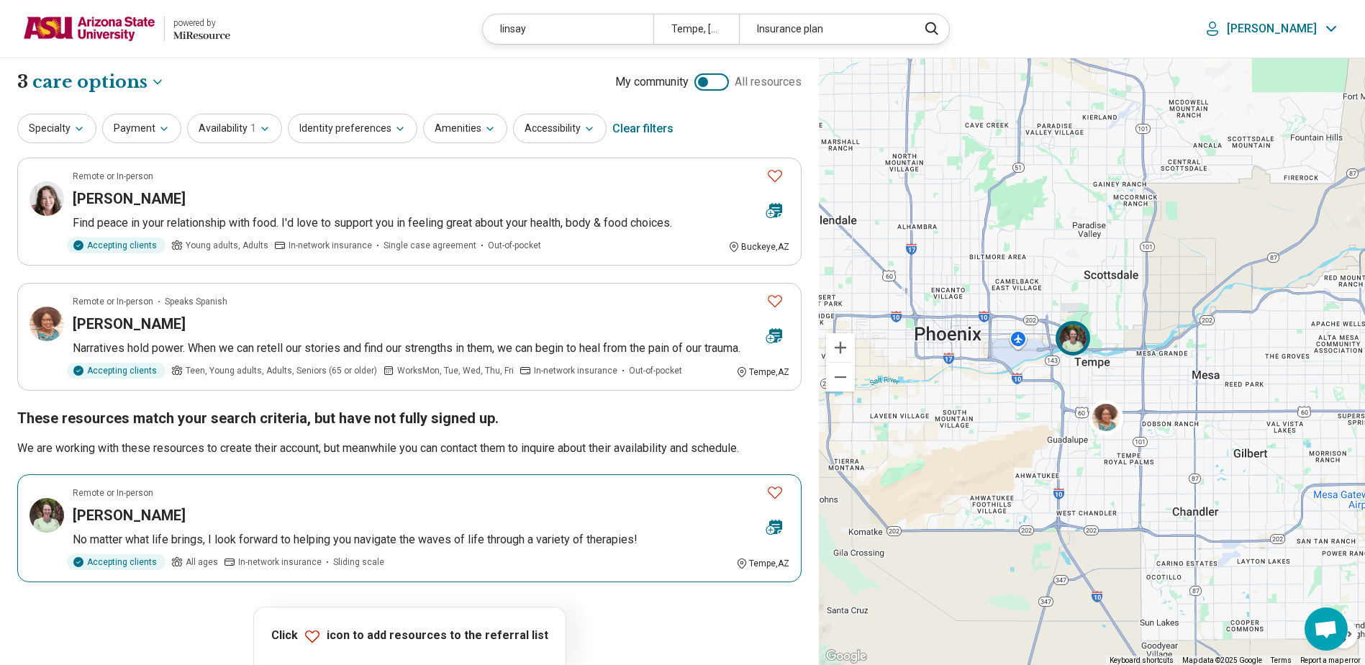
click at [221, 525] on div "Lindsay Clanagan" at bounding box center [414, 515] width 682 height 20
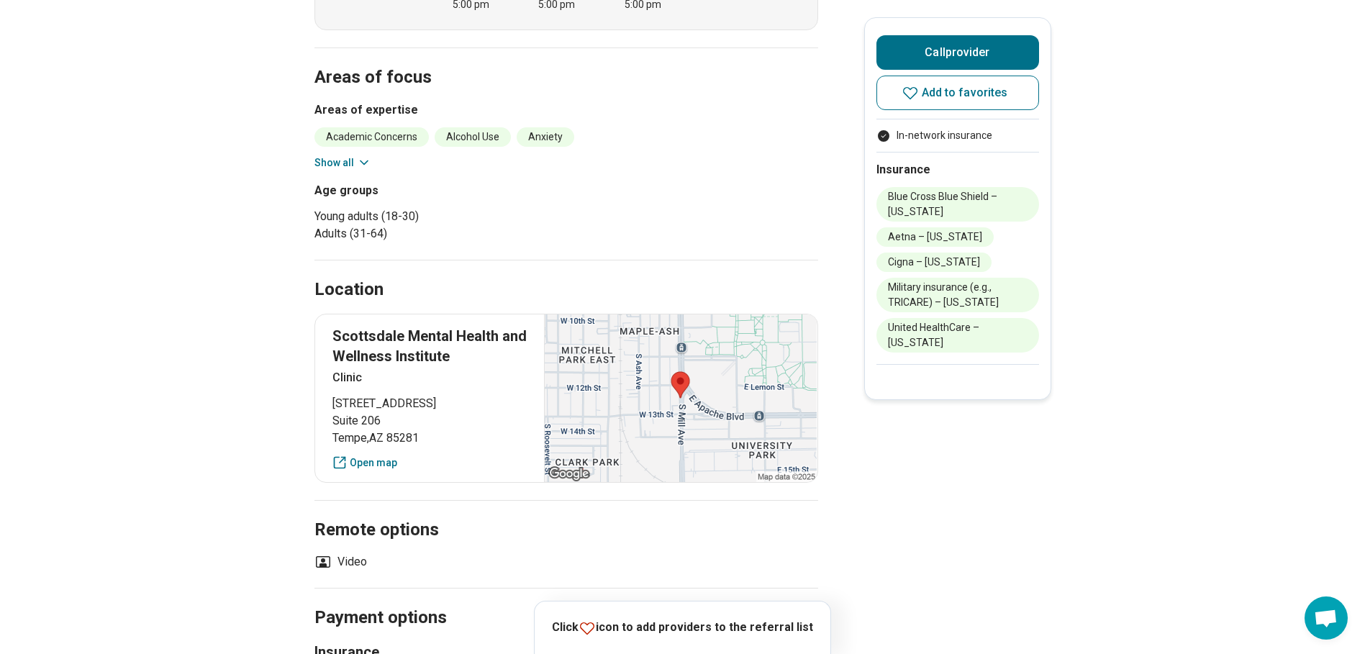
scroll to position [792, 0]
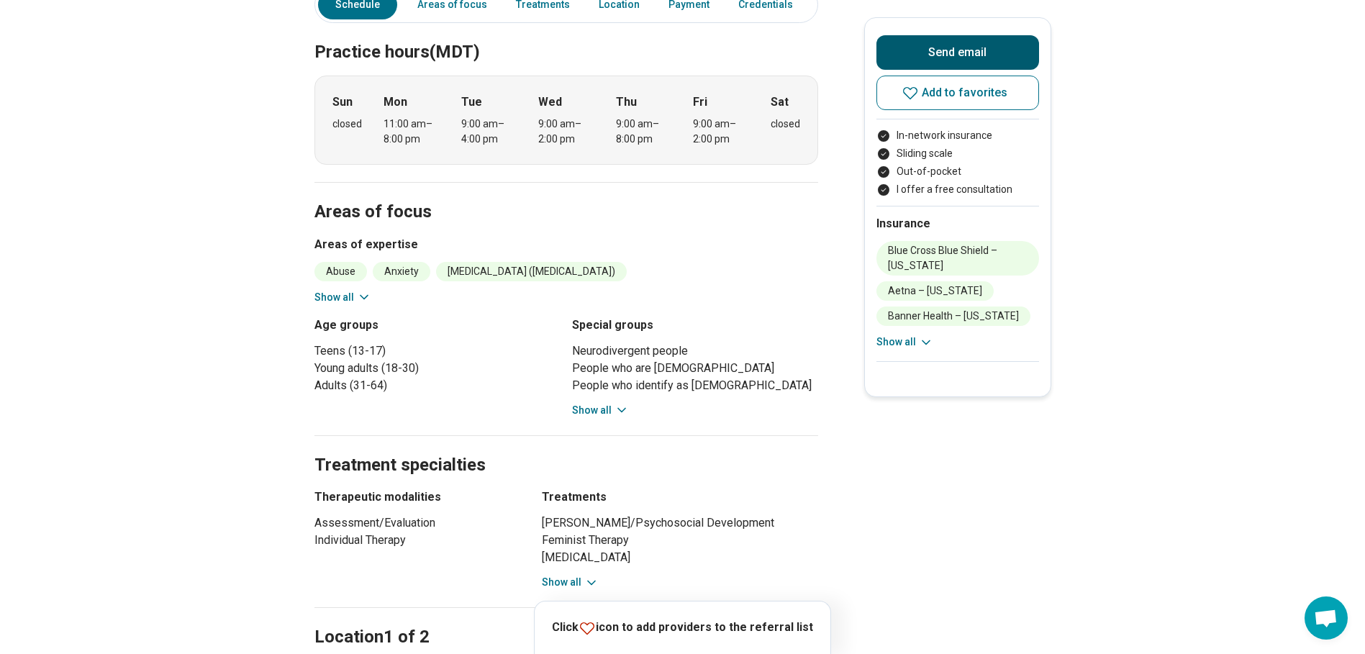
scroll to position [432, 0]
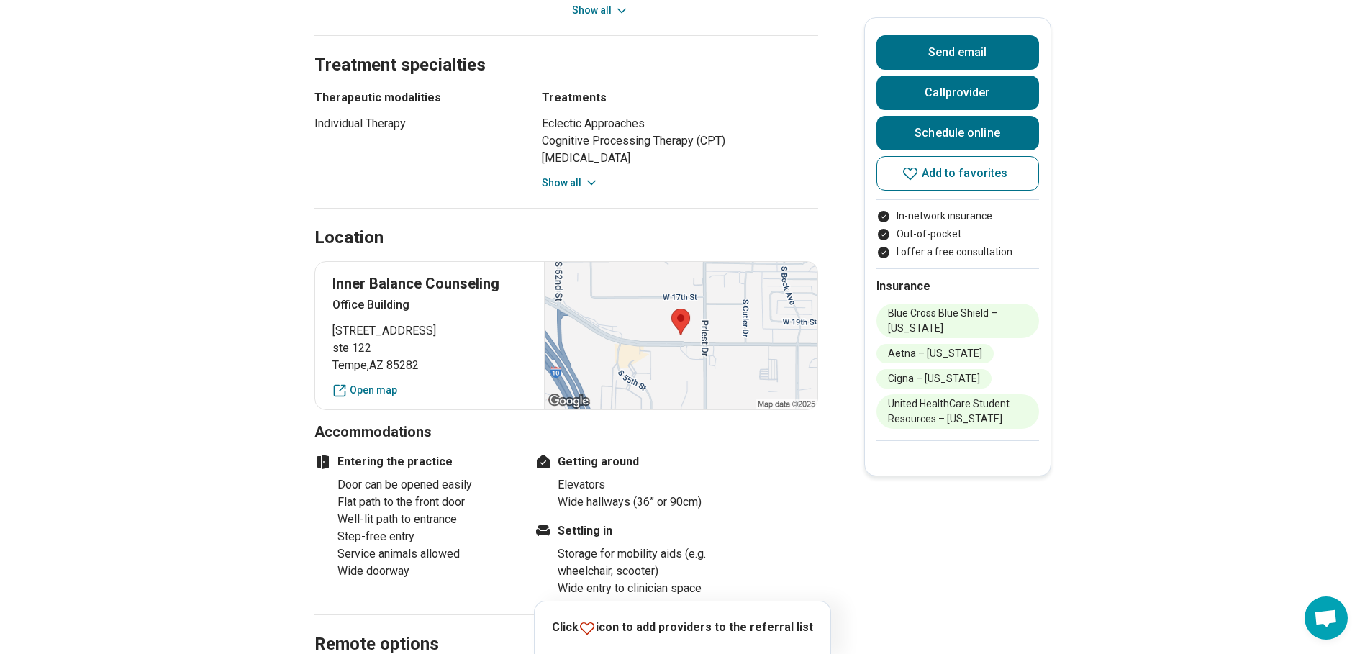
scroll to position [576, 0]
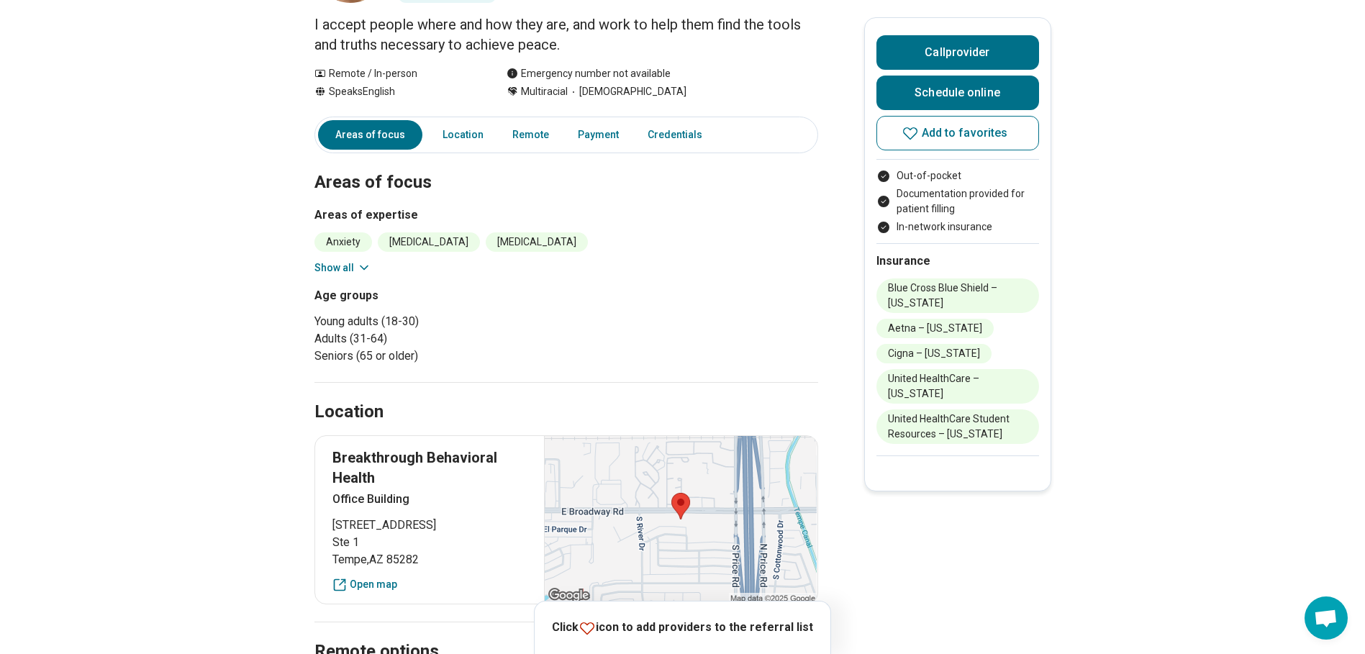
scroll to position [144, 0]
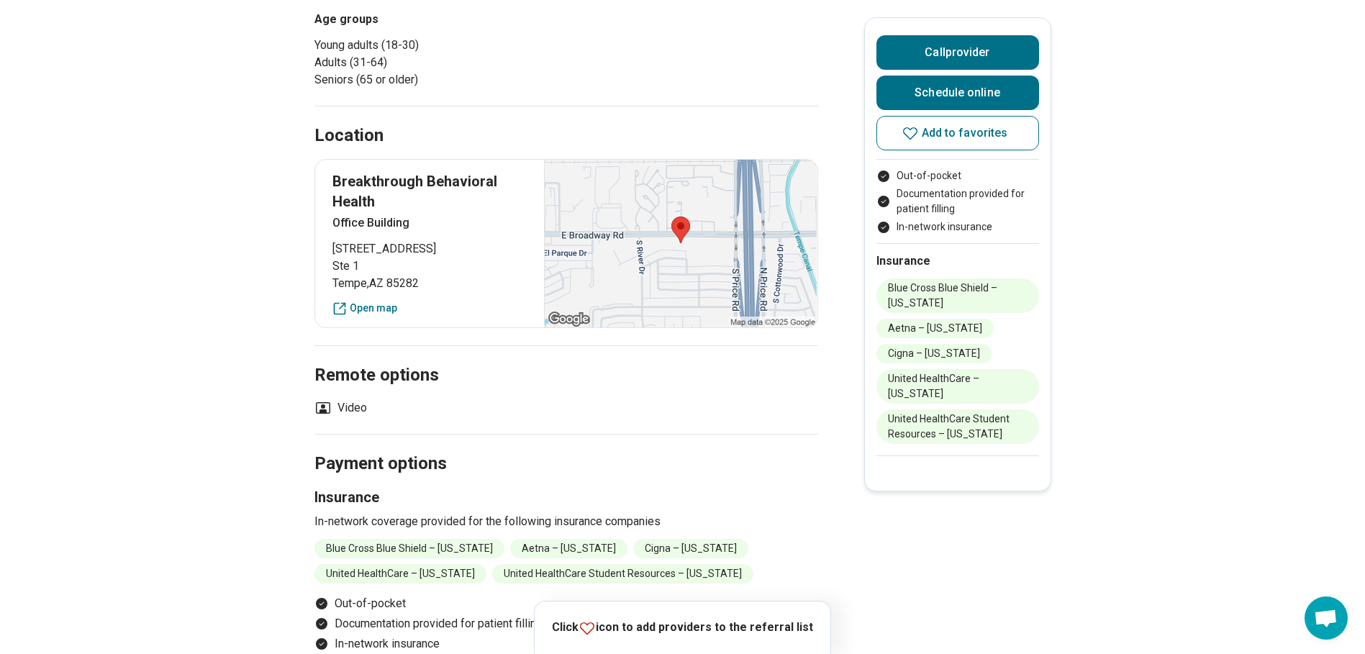
scroll to position [432, 0]
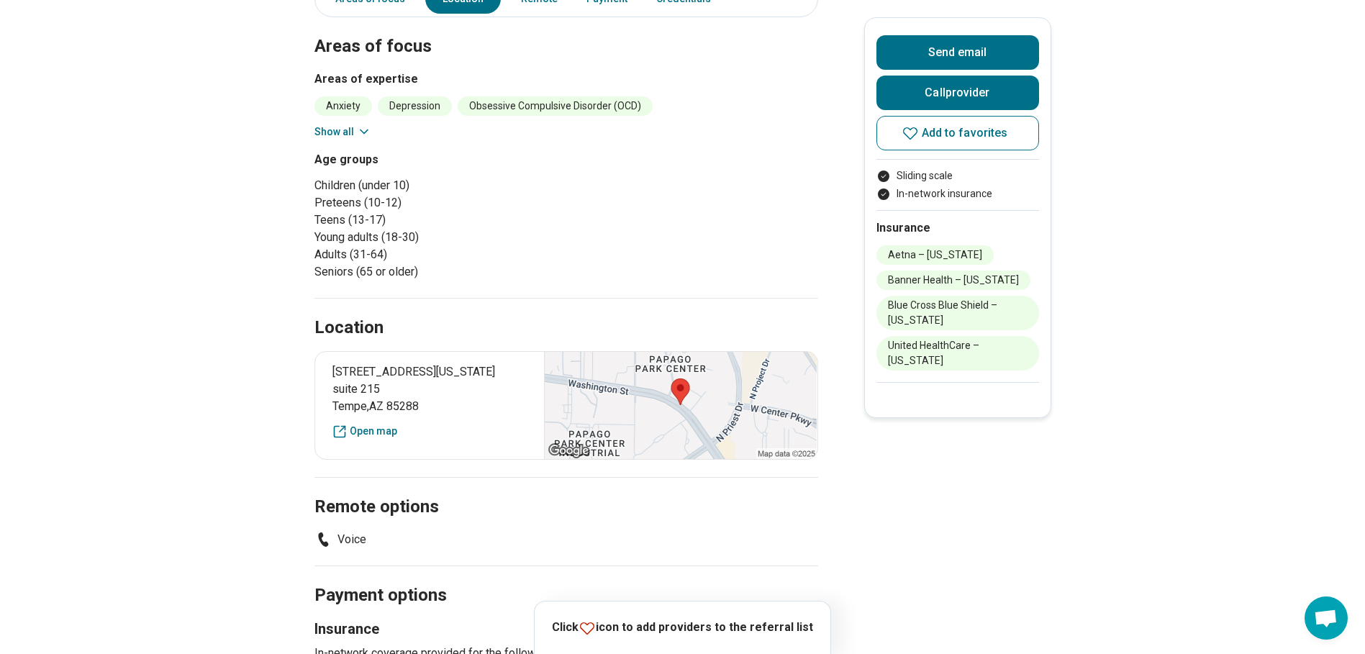
scroll to position [288, 0]
